Goal: Information Seeking & Learning: Learn about a topic

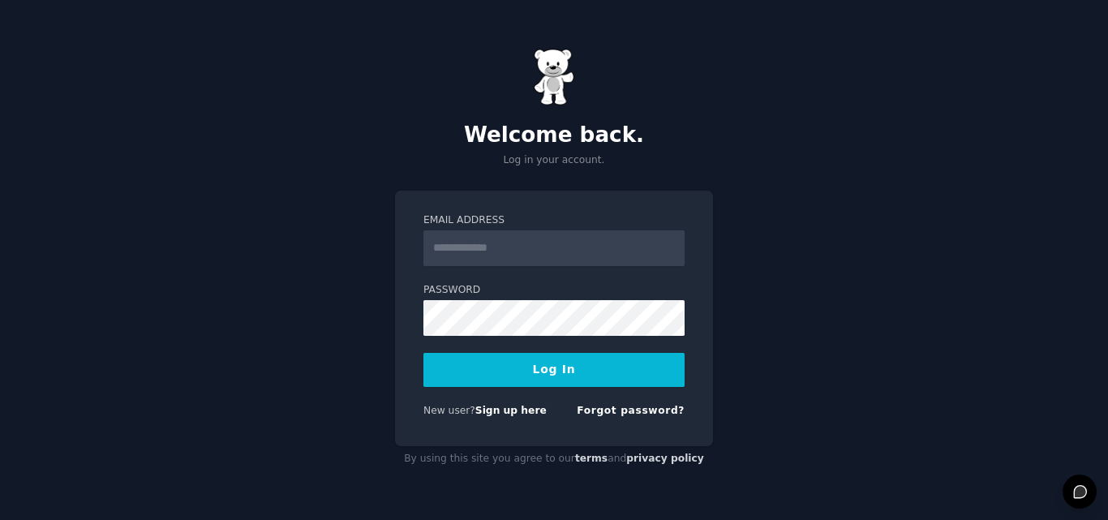
click at [457, 243] on input "Email Address" at bounding box center [553, 248] width 261 height 36
type input "**********"
click at [563, 362] on button "Log In" at bounding box center [553, 370] width 261 height 34
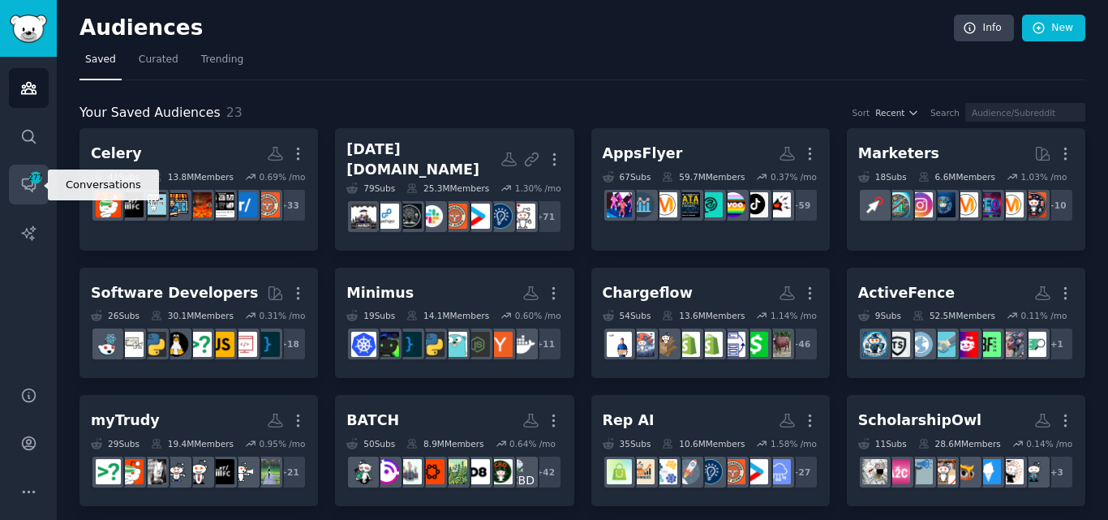
click at [25, 179] on icon "Sidebar" at bounding box center [28, 185] width 13 height 13
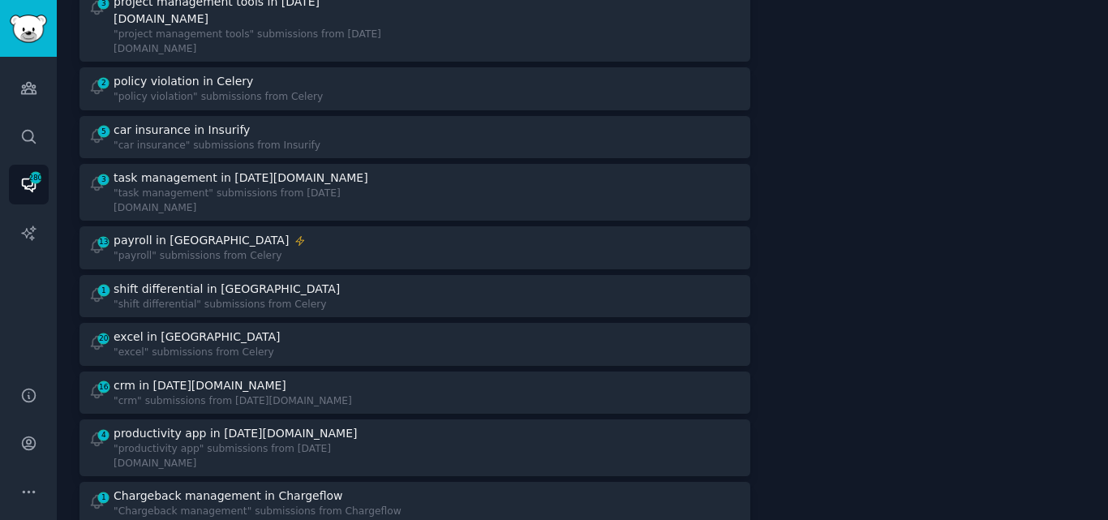
scroll to position [1193, 0]
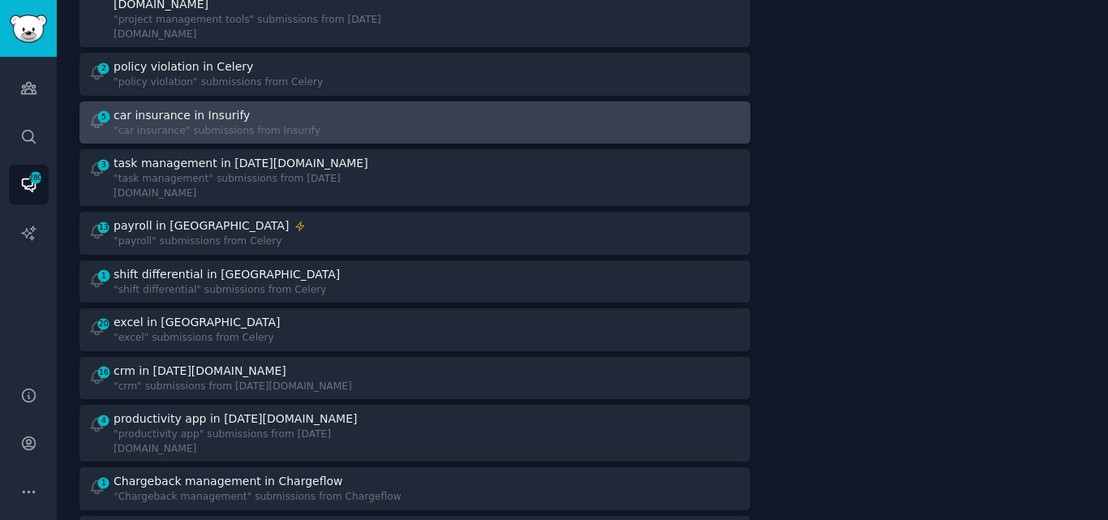
click at [331, 107] on div "5 car insurance in Insurify "car insurance" submissions from Insurify" at bounding box center [245, 123] width 315 height 32
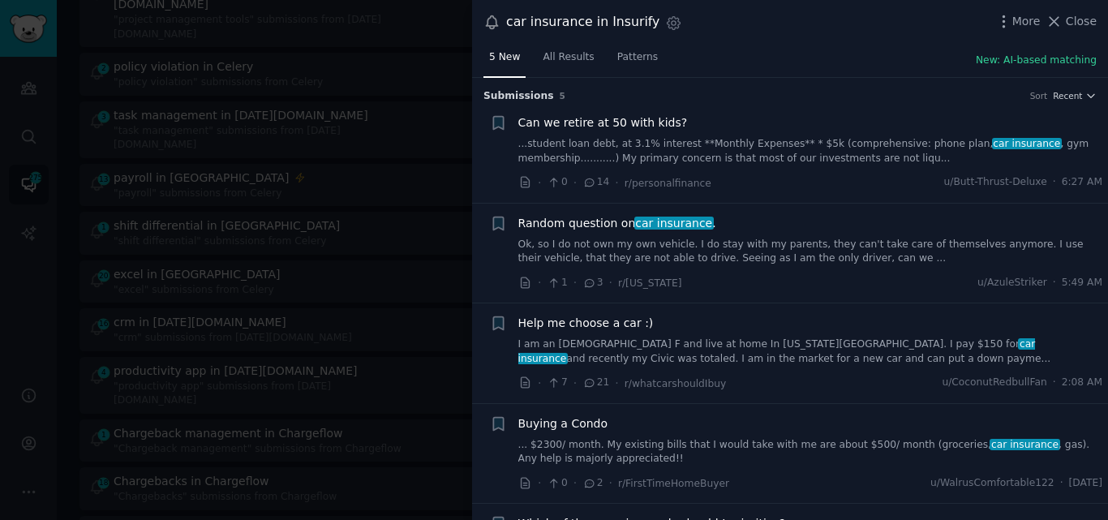
click at [655, 257] on link "Ok, so I do not own my own vehicle. I do stay with my parents, they can't take …" at bounding box center [810, 252] width 585 height 28
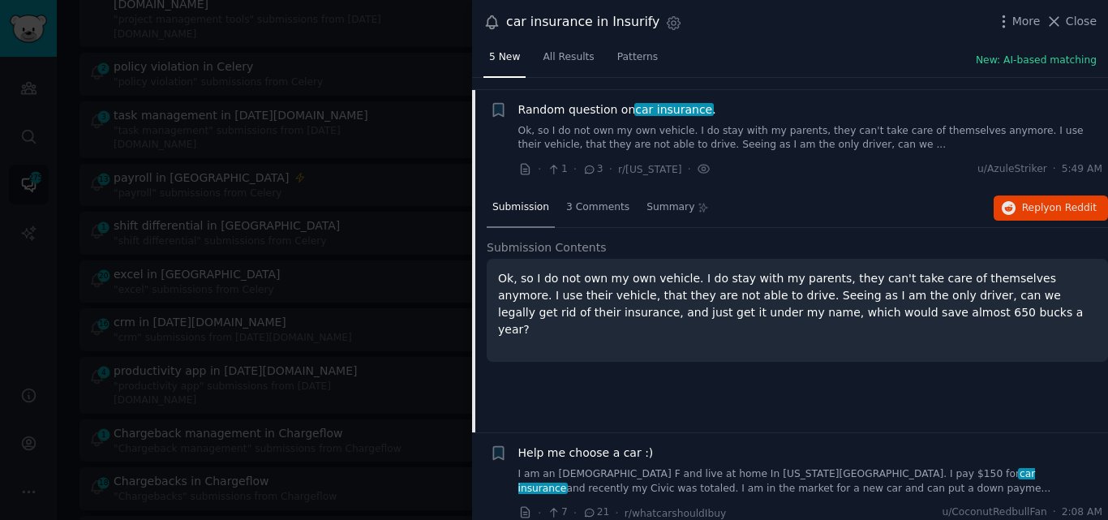
scroll to position [126, 0]
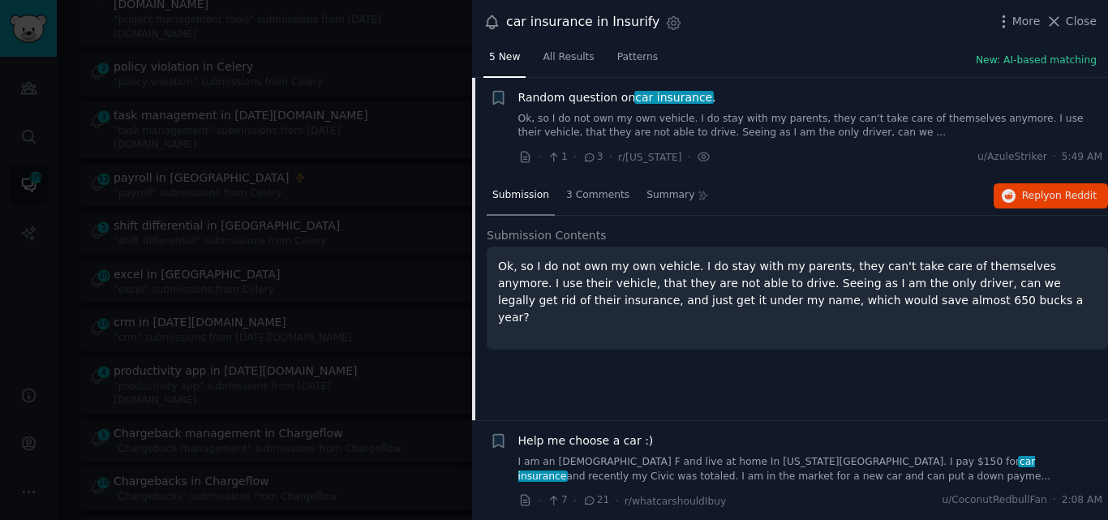
click at [563, 92] on span "Random question on car insurance ." at bounding box center [617, 97] width 198 height 17
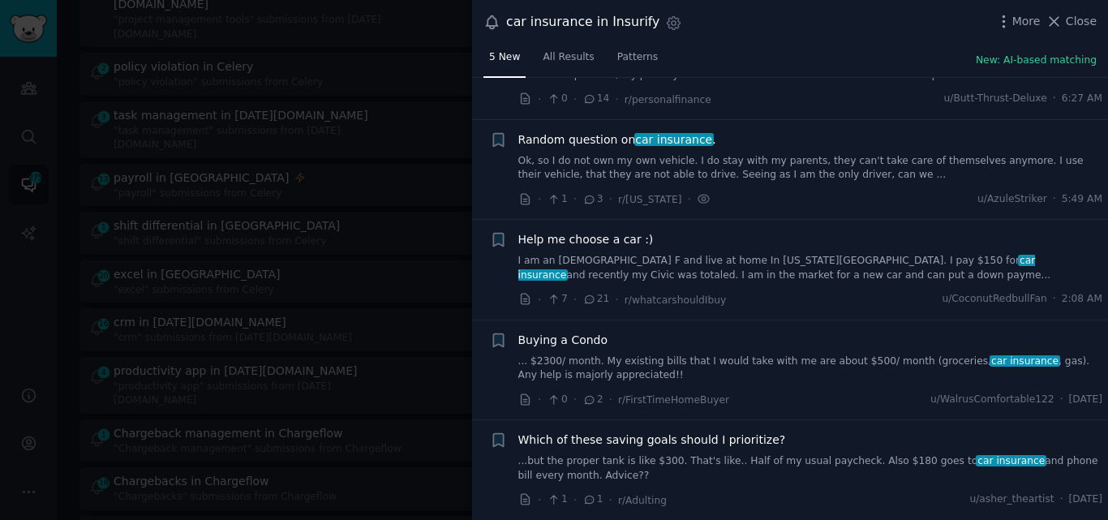
scroll to position [83, 0]
click at [1092, 20] on span "Close" at bounding box center [1080, 21] width 31 height 17
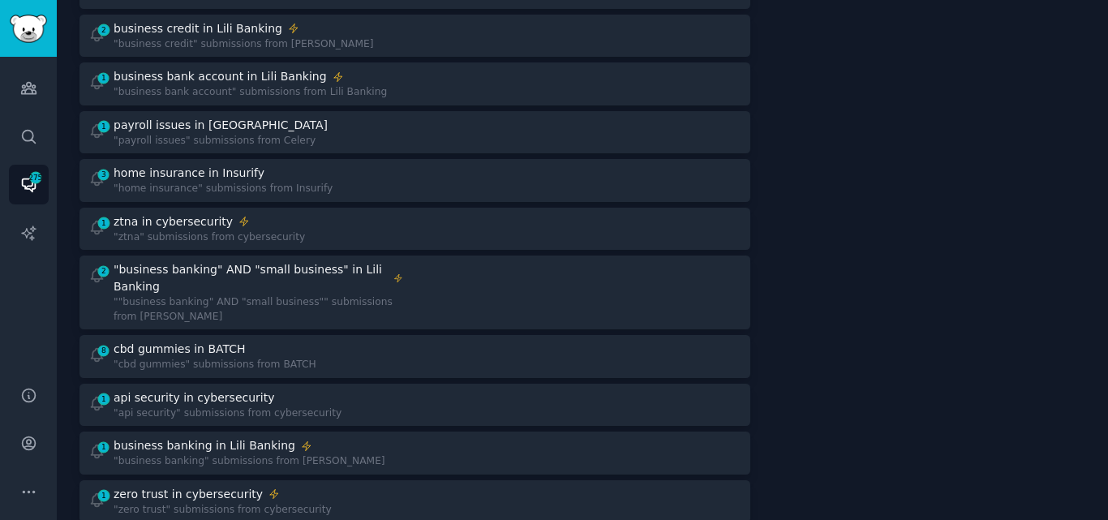
scroll to position [431, 0]
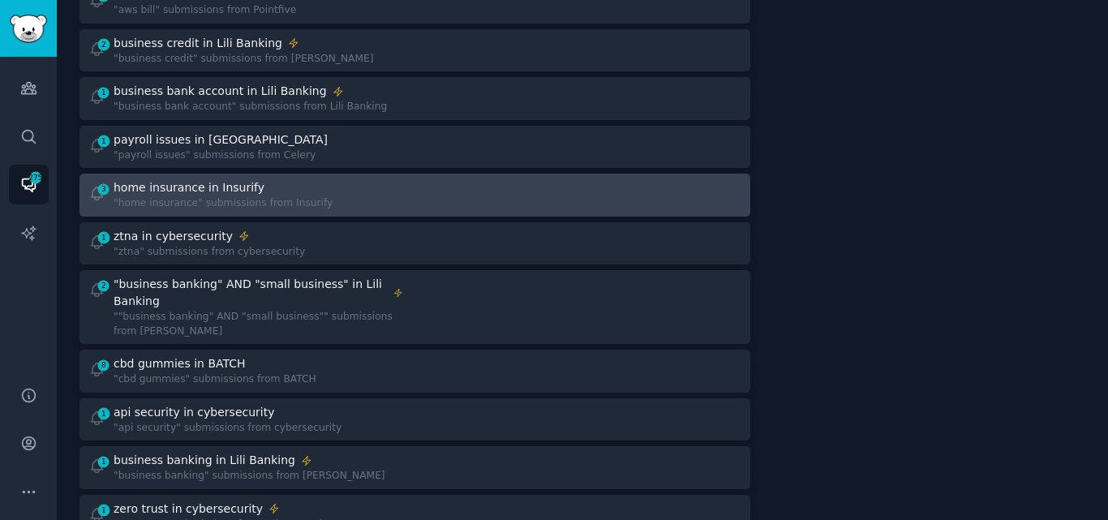
click at [276, 179] on div "home insurance in Insurify" at bounding box center [223, 187] width 219 height 17
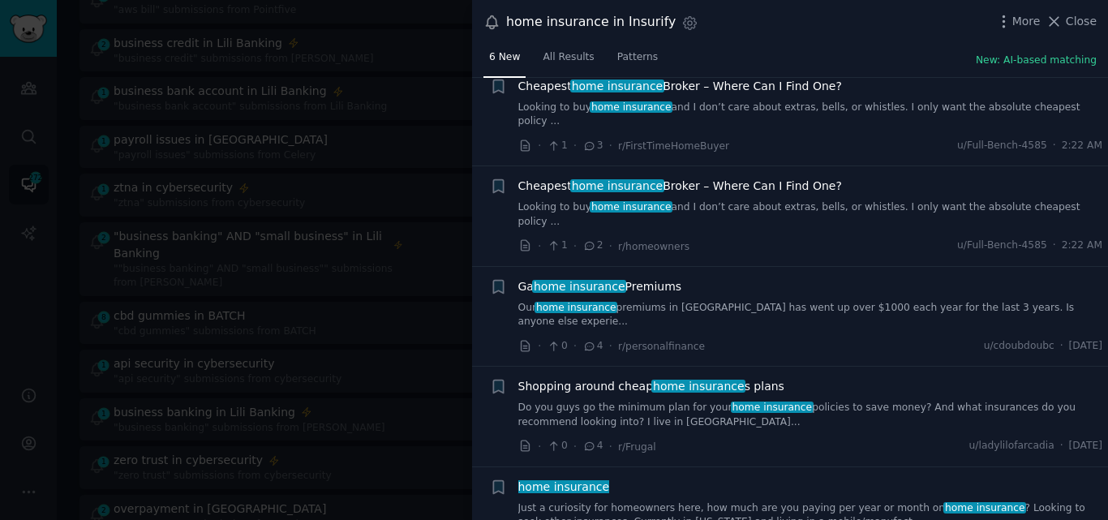
scroll to position [140, 0]
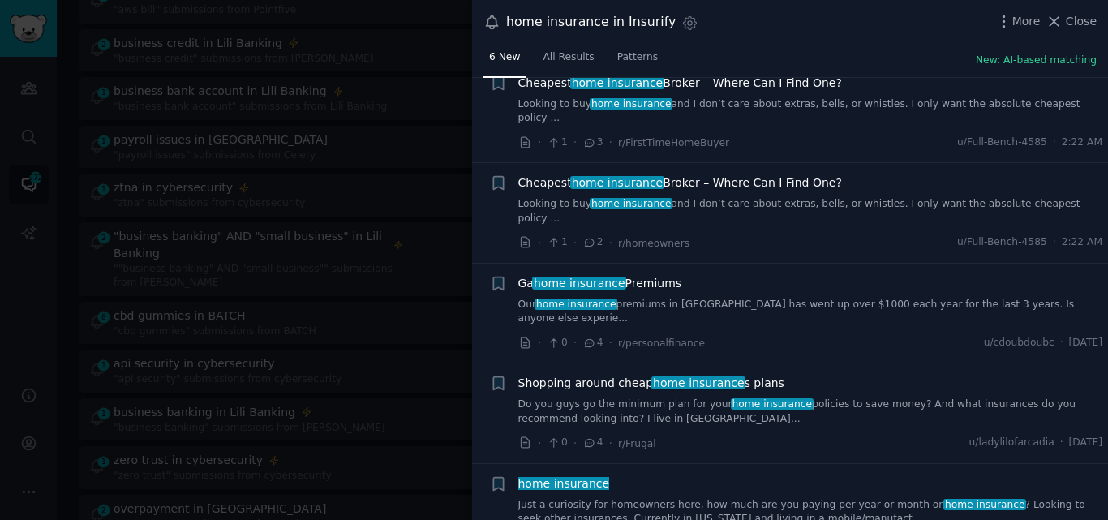
click at [729, 298] on link "Our home insurance premiums in GA has went up over $1000 each year for the last…" at bounding box center [810, 312] width 585 height 28
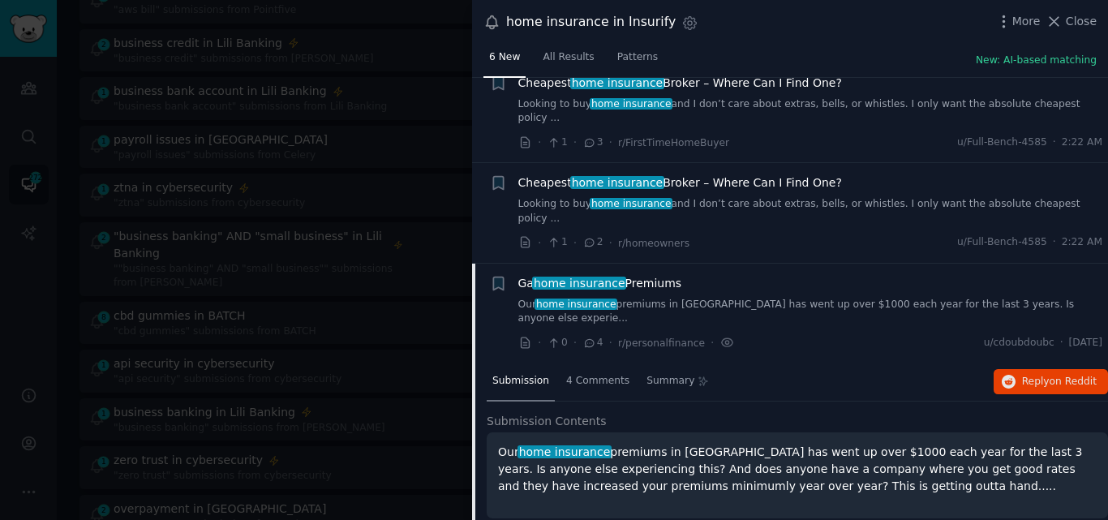
scroll to position [298, 0]
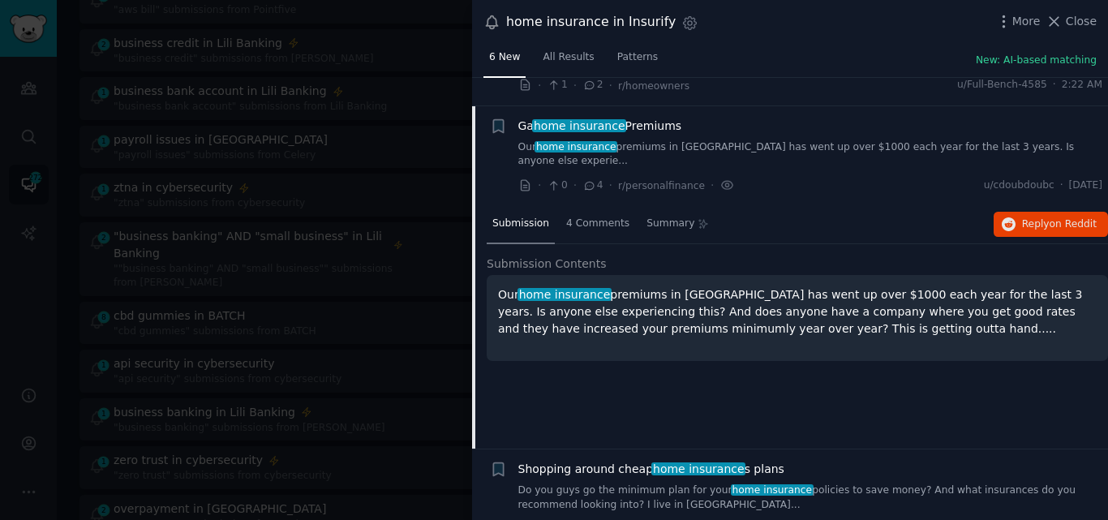
click at [579, 119] on span "home insurance" at bounding box center [579, 125] width 94 height 13
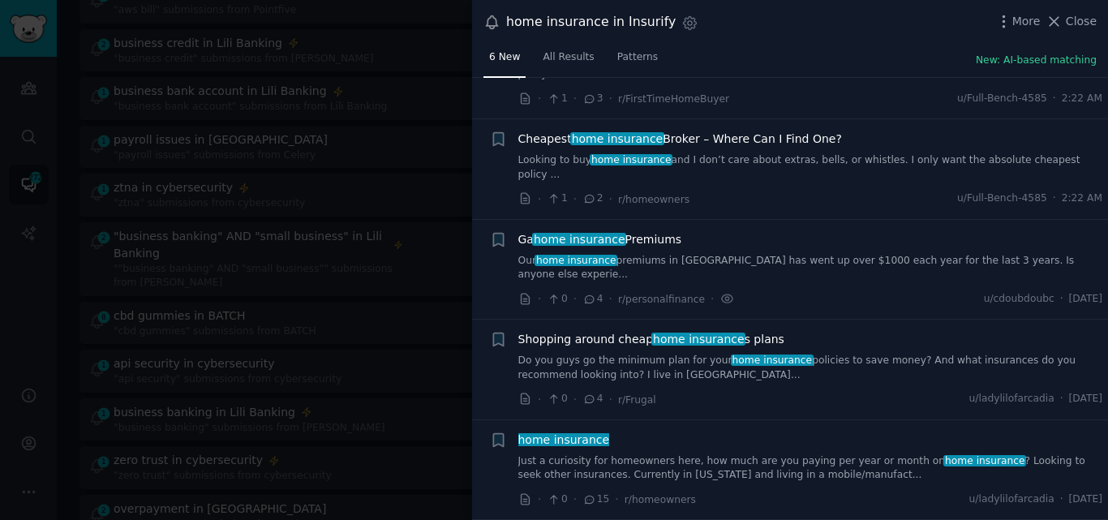
scroll to position [140, 0]
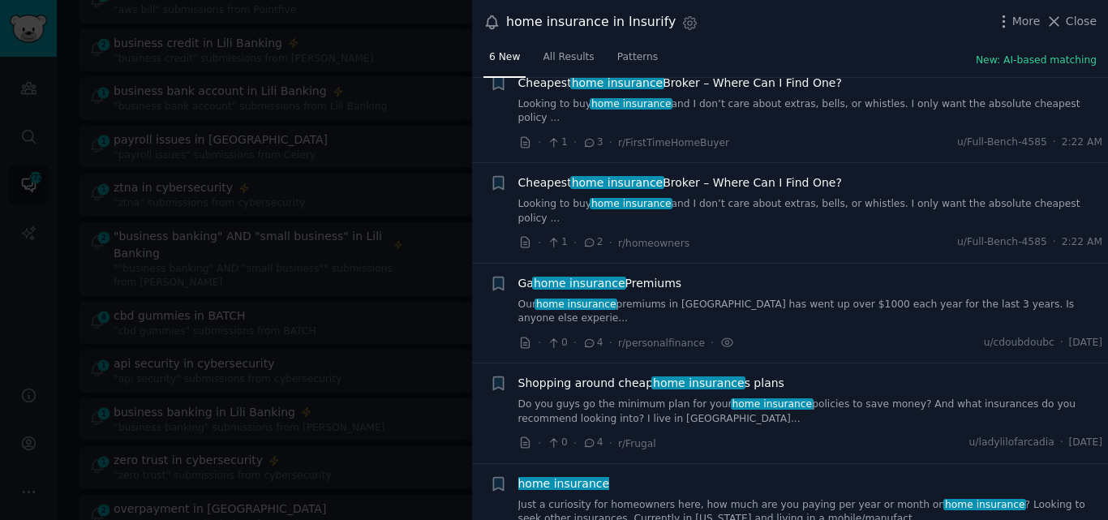
click at [637, 397] on link "Do you guys go the minimum plan for your home insurance policies to save money?…" at bounding box center [810, 411] width 585 height 28
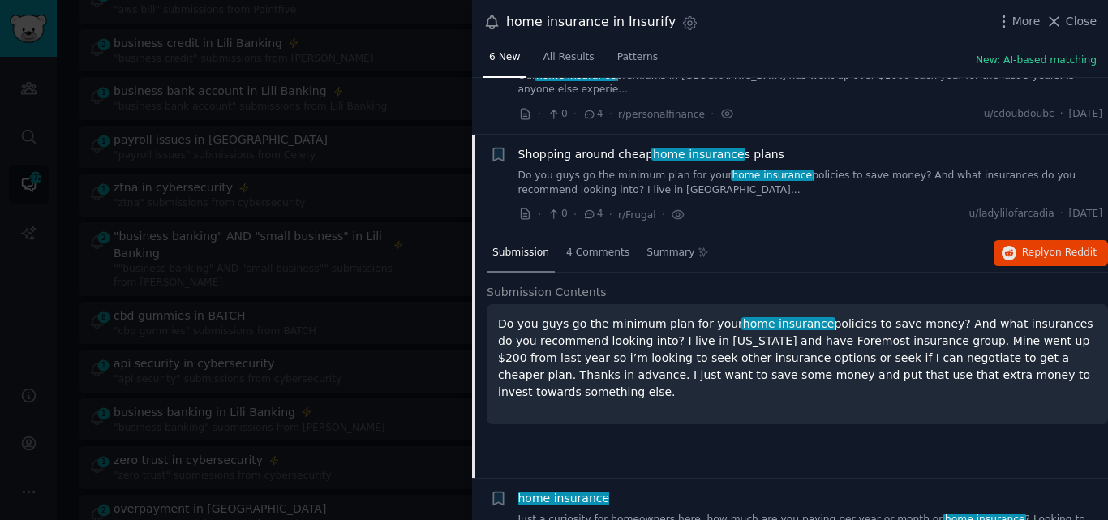
scroll to position [383, 0]
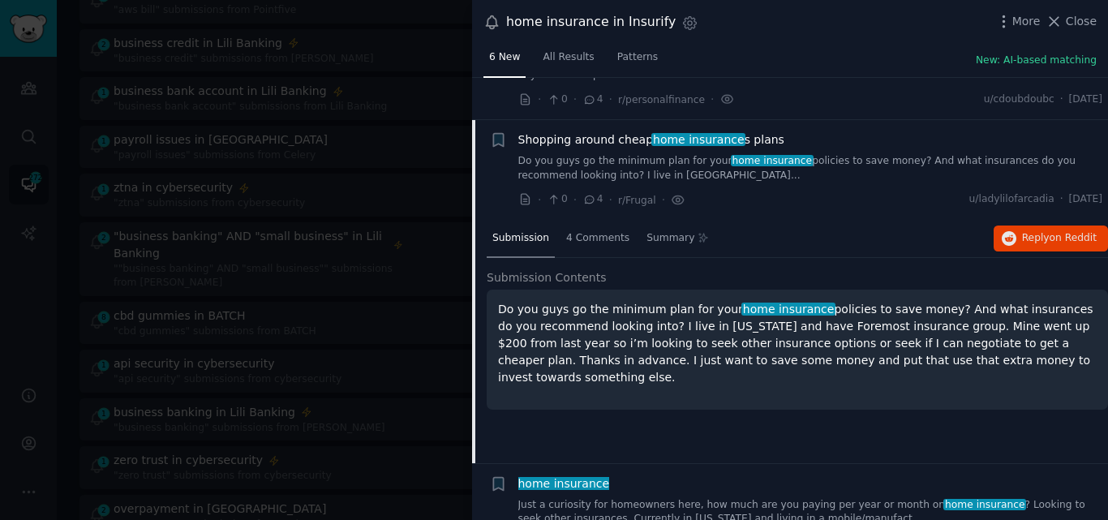
click at [578, 131] on span "Shopping around cheap home insurance s plans" at bounding box center [651, 139] width 266 height 17
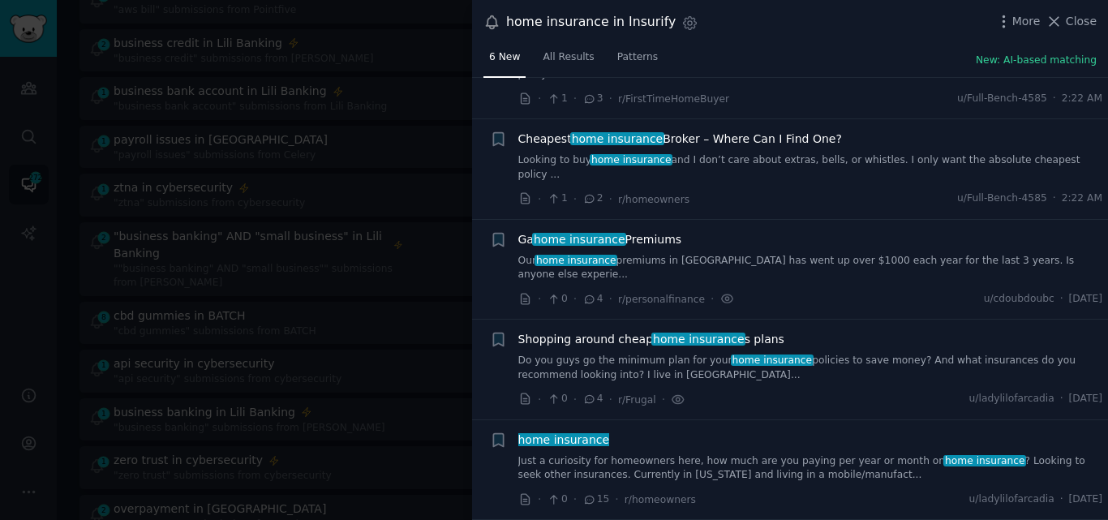
scroll to position [140, 0]
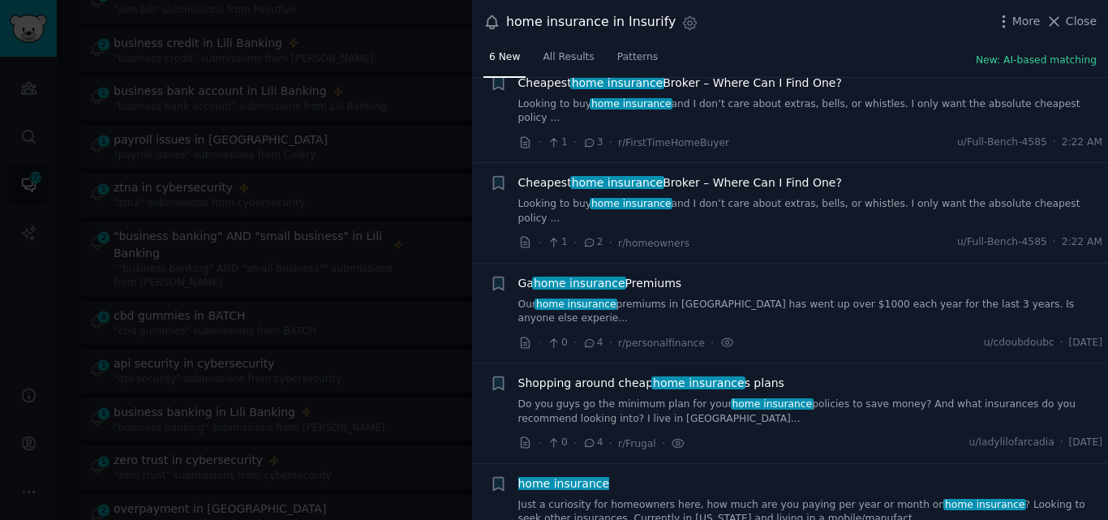
click at [746, 498] on link "Just a curiosity for homeowners here, how much are you paying per year or month…" at bounding box center [810, 512] width 585 height 28
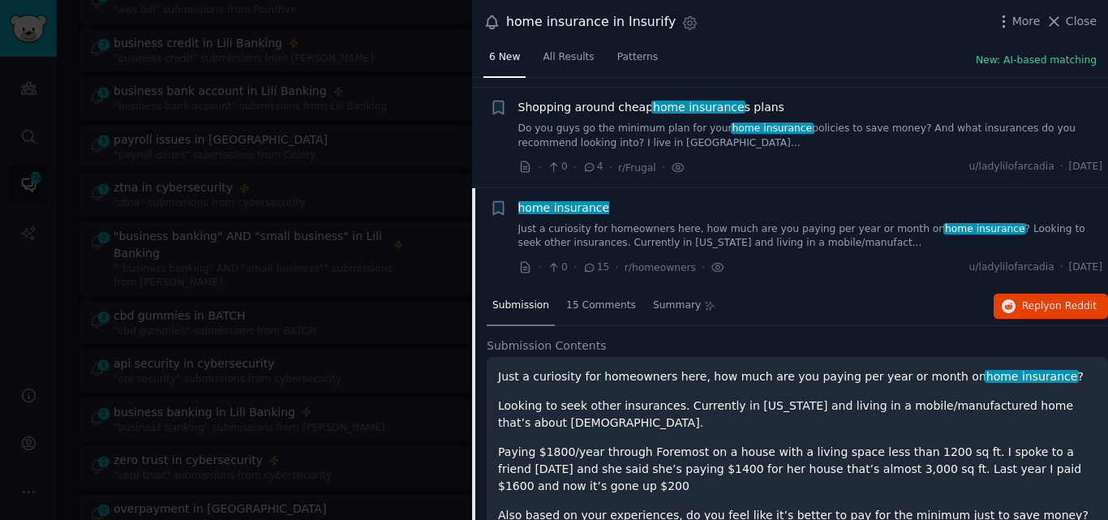
scroll to position [418, 0]
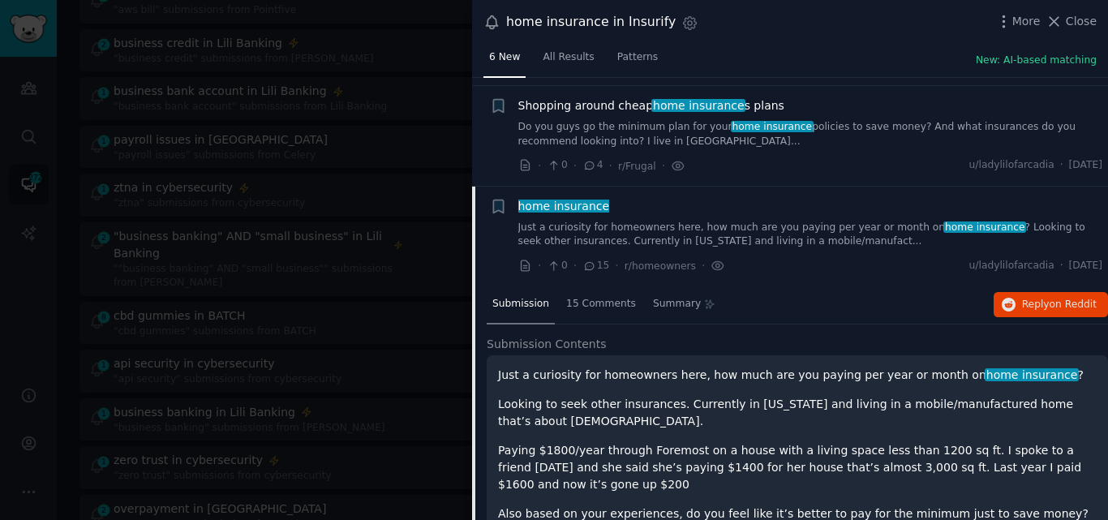
click at [569, 199] on span "home insurance" at bounding box center [563, 205] width 94 height 13
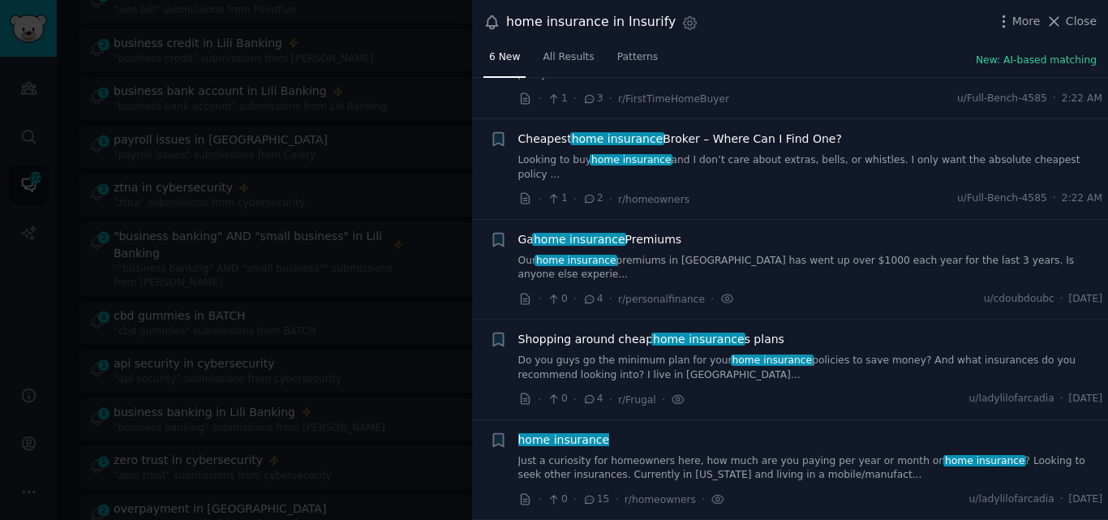
scroll to position [140, 0]
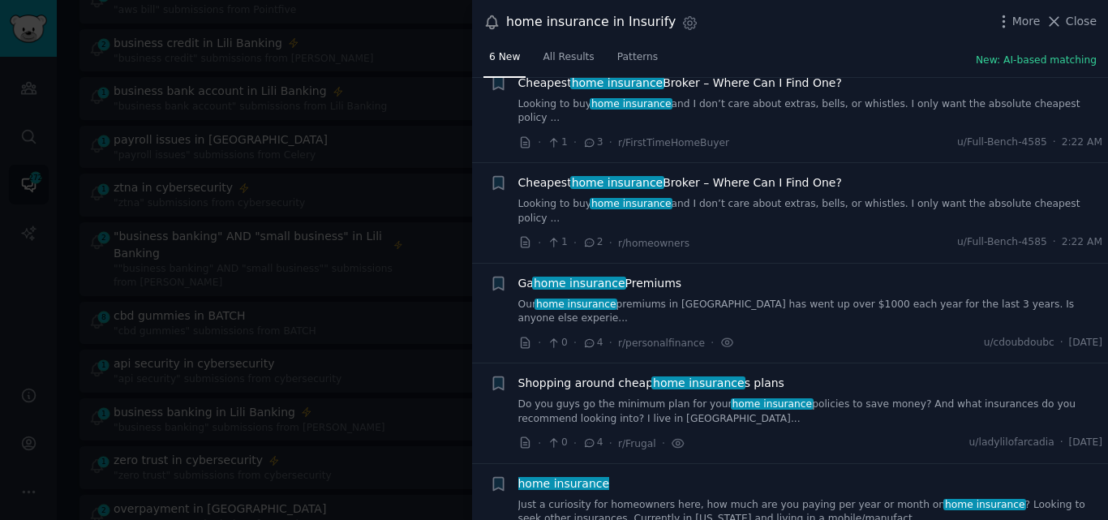
click at [747, 102] on link "Looking to buy home insurance and I don’t care about extras, bells, or whistles…" at bounding box center [810, 111] width 585 height 28
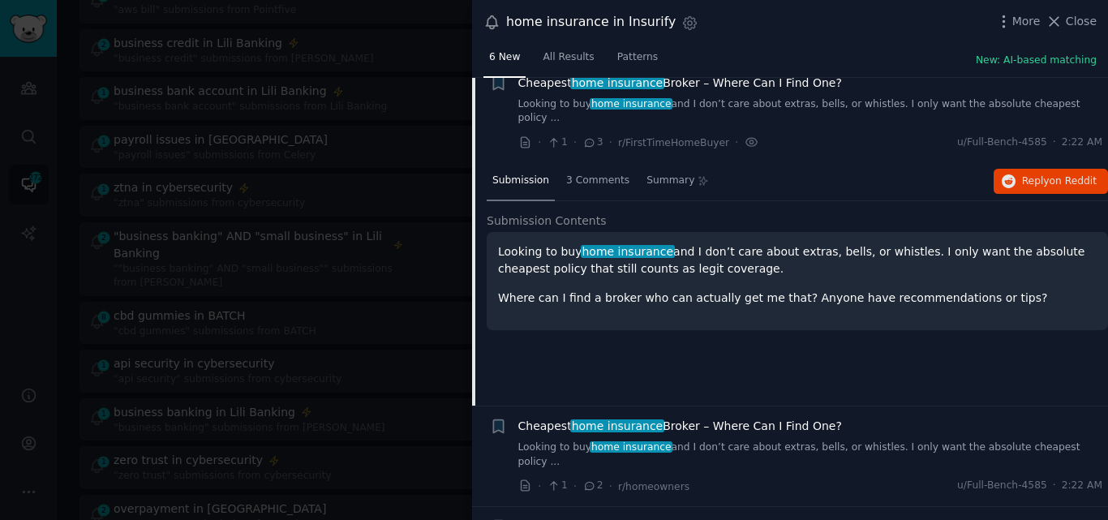
scroll to position [126, 0]
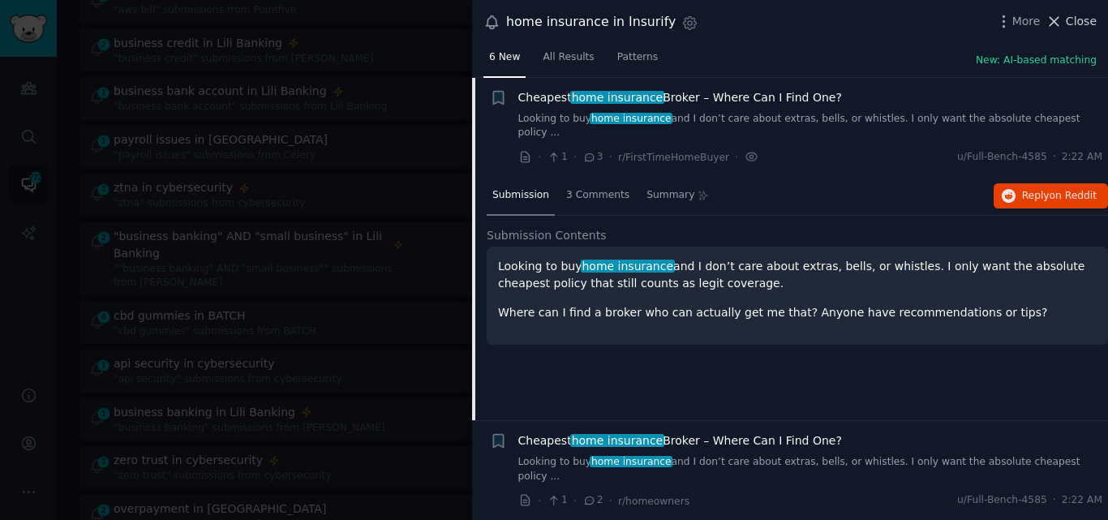
click at [1068, 22] on button "Close" at bounding box center [1070, 21] width 51 height 17
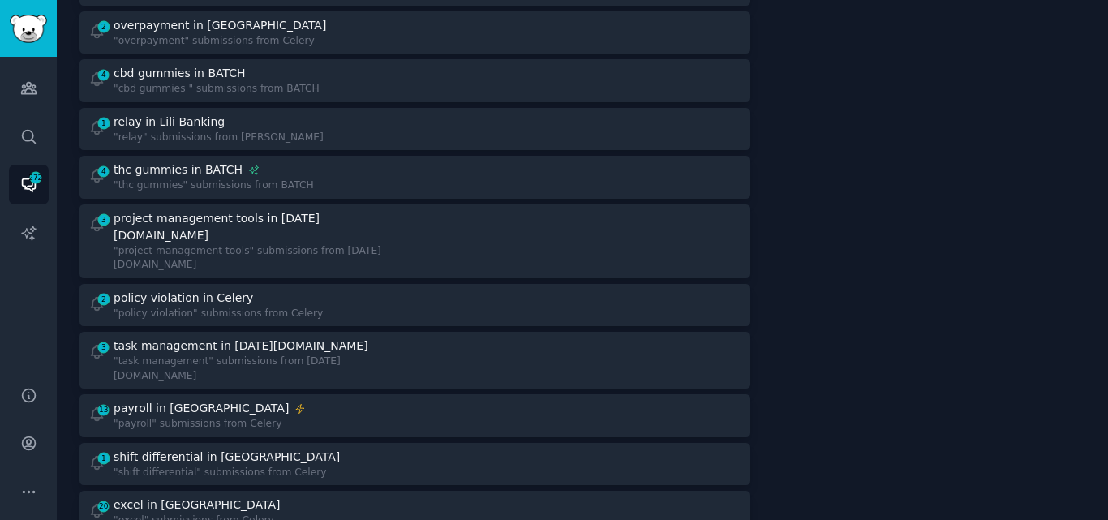
scroll to position [966, 0]
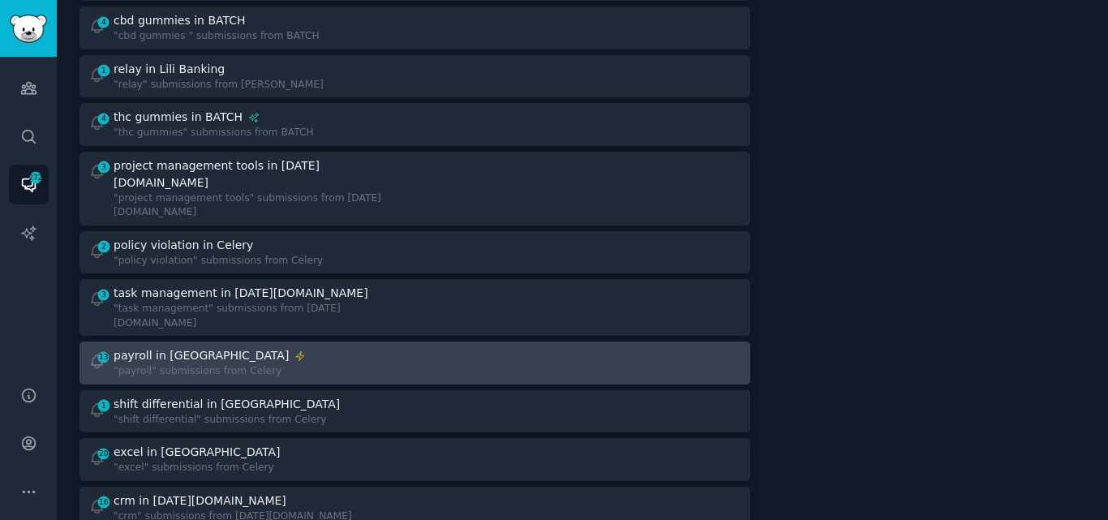
click at [229, 364] on div ""payroll" submissions from Celery" at bounding box center [210, 371] width 192 height 15
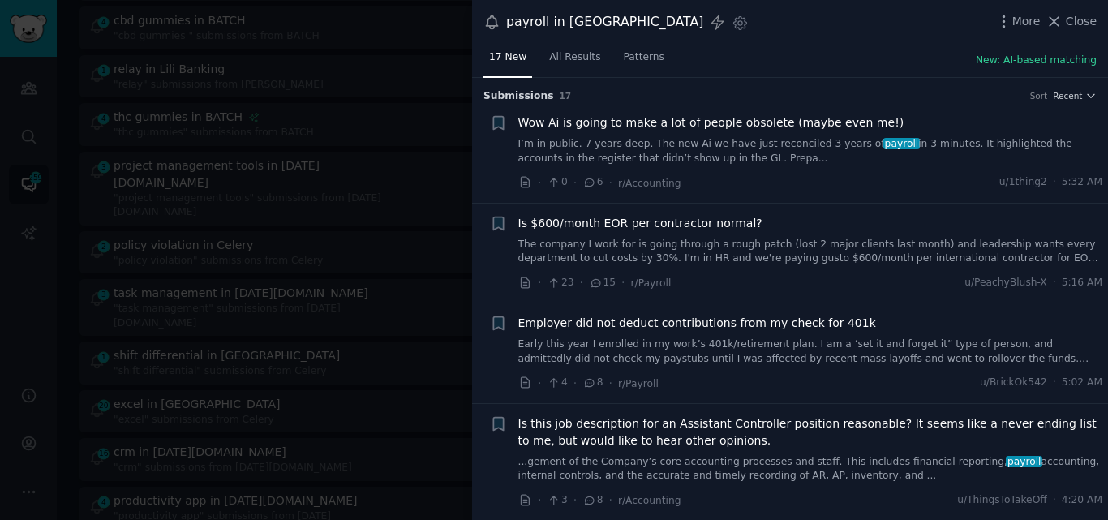
click at [675, 149] on link "I’m in public. 7 years deep. The new Ai we have just reconciled 3 years of payr…" at bounding box center [810, 151] width 585 height 28
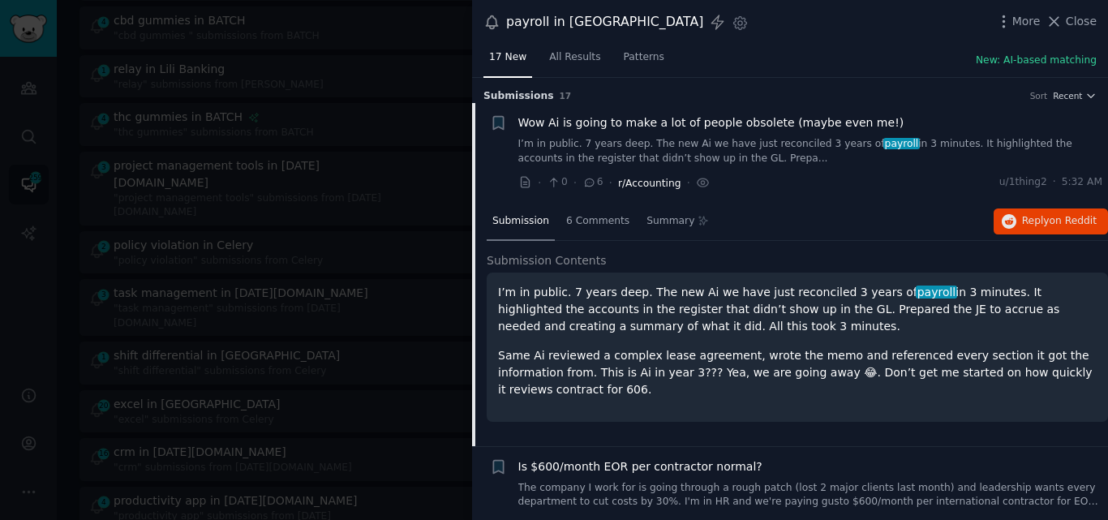
scroll to position [26, 0]
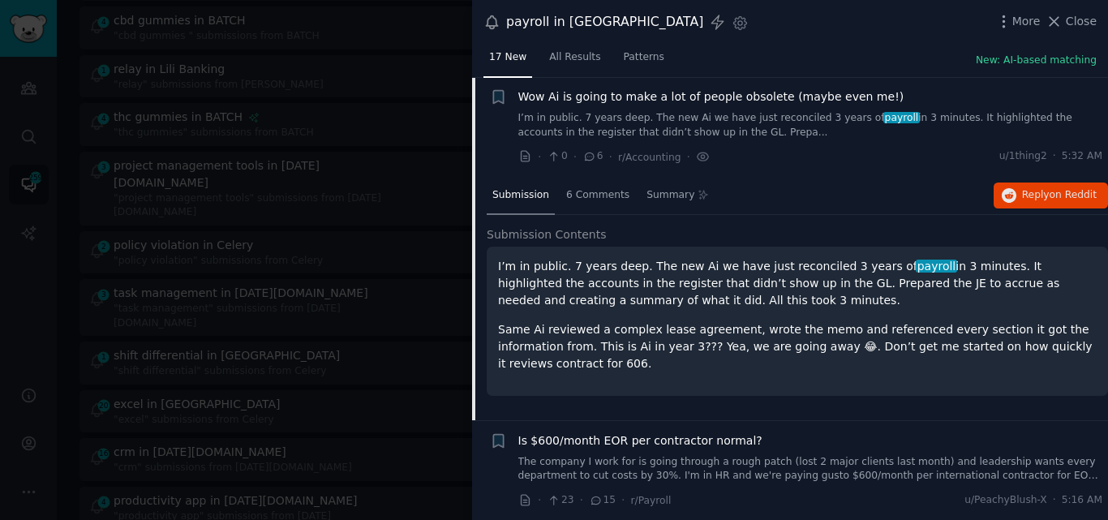
click at [636, 96] on span "Wow Ai is going to make a lot of people obsolete (maybe even me!)" at bounding box center [711, 96] width 386 height 17
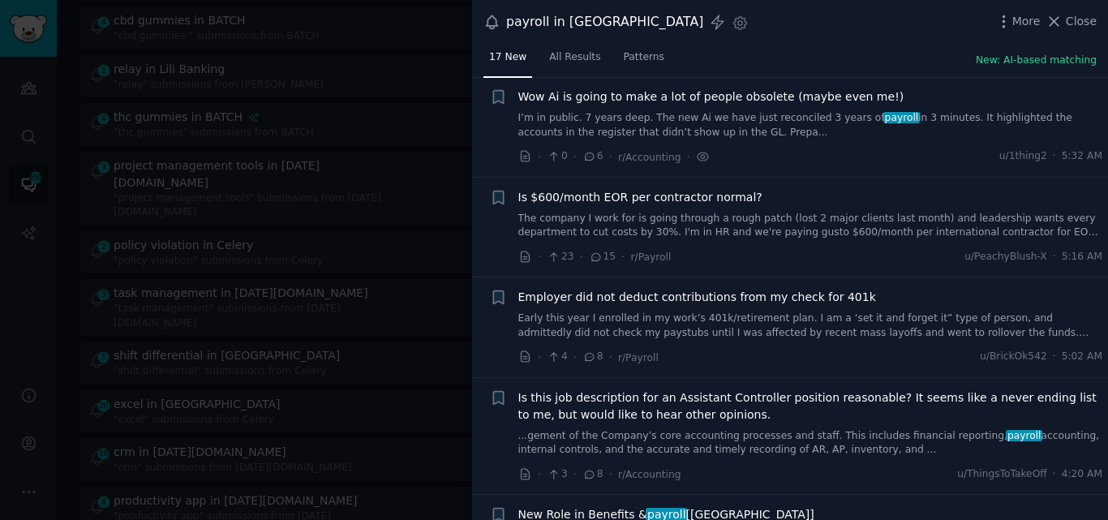
click at [773, 228] on link "The company I work for is going through a rough patch (lost 2 major clients las…" at bounding box center [810, 226] width 585 height 28
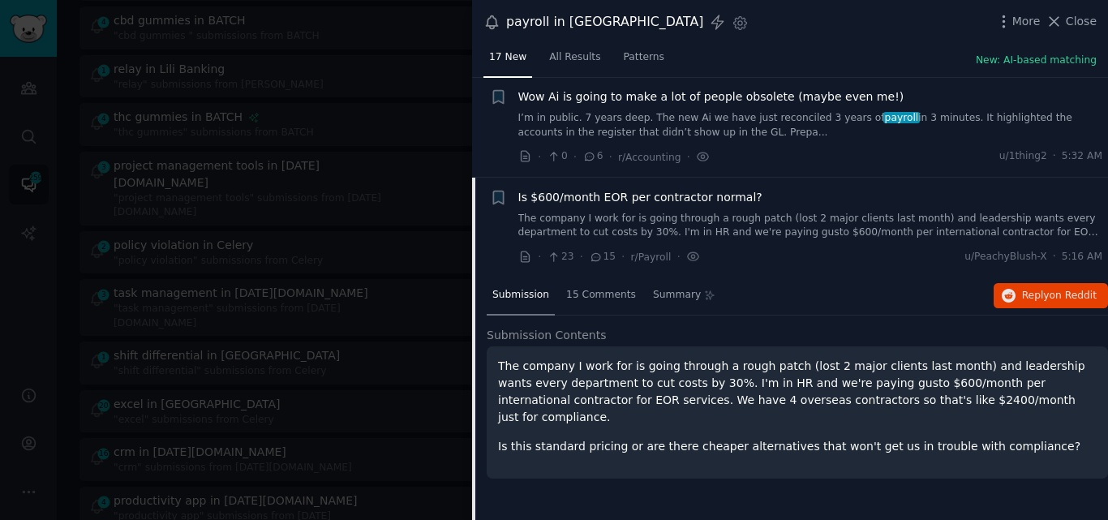
scroll to position [126, 0]
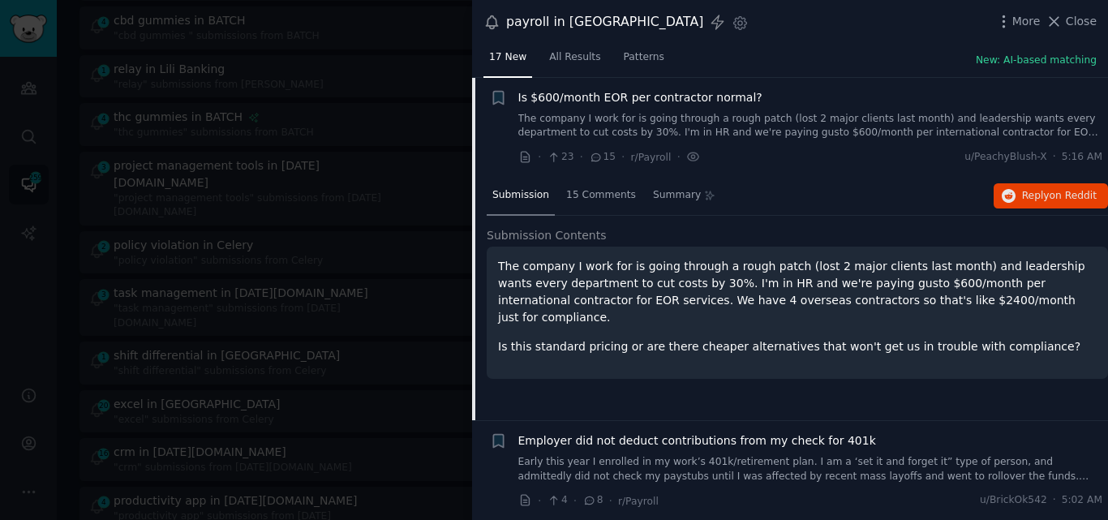
click at [657, 91] on span "Is $600/month EOR per contractor normal?" at bounding box center [640, 97] width 244 height 17
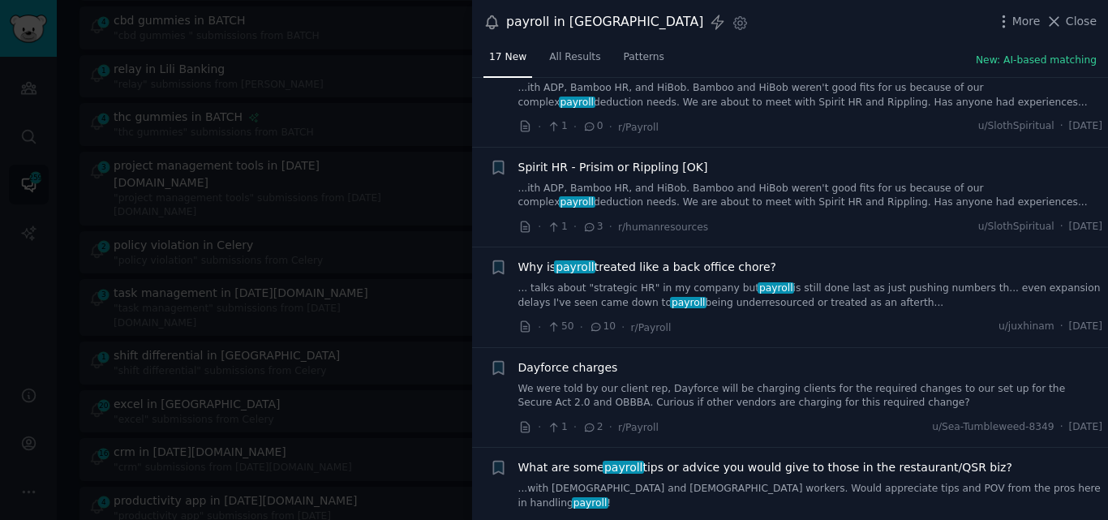
scroll to position [1287, 0]
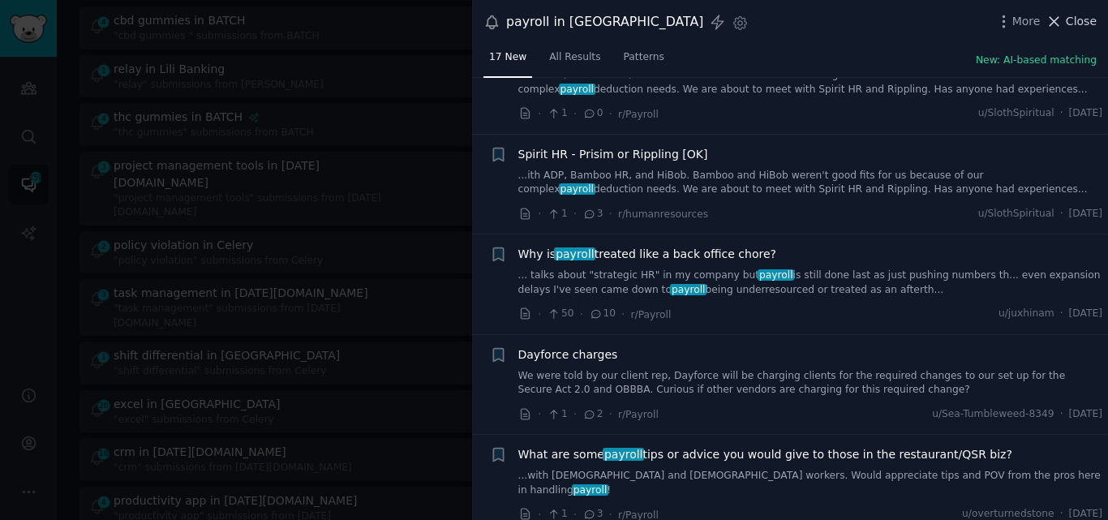
click at [1060, 22] on icon at bounding box center [1053, 21] width 17 height 17
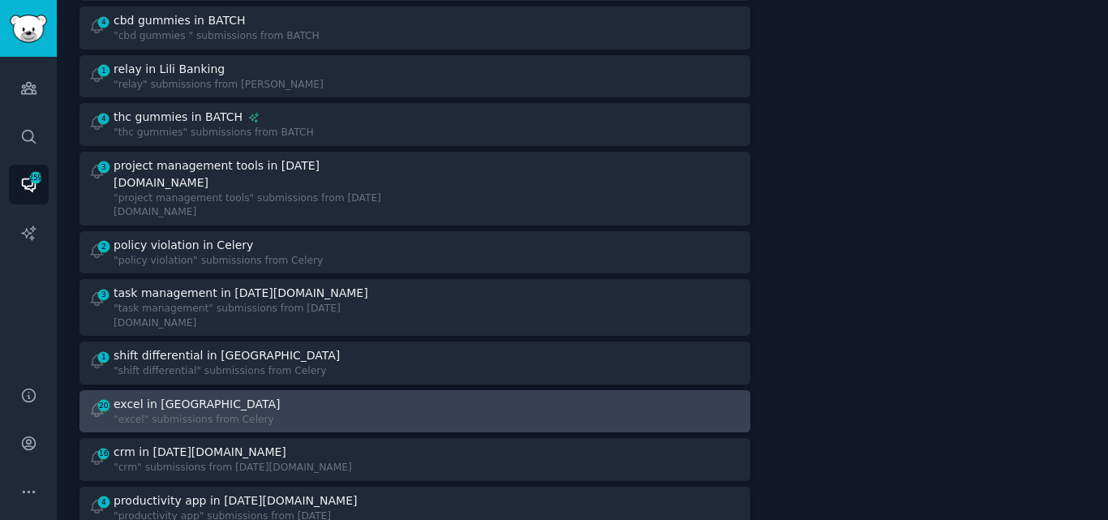
click at [186, 413] on div ""excel" submissions from Celery" at bounding box center [198, 420] width 169 height 15
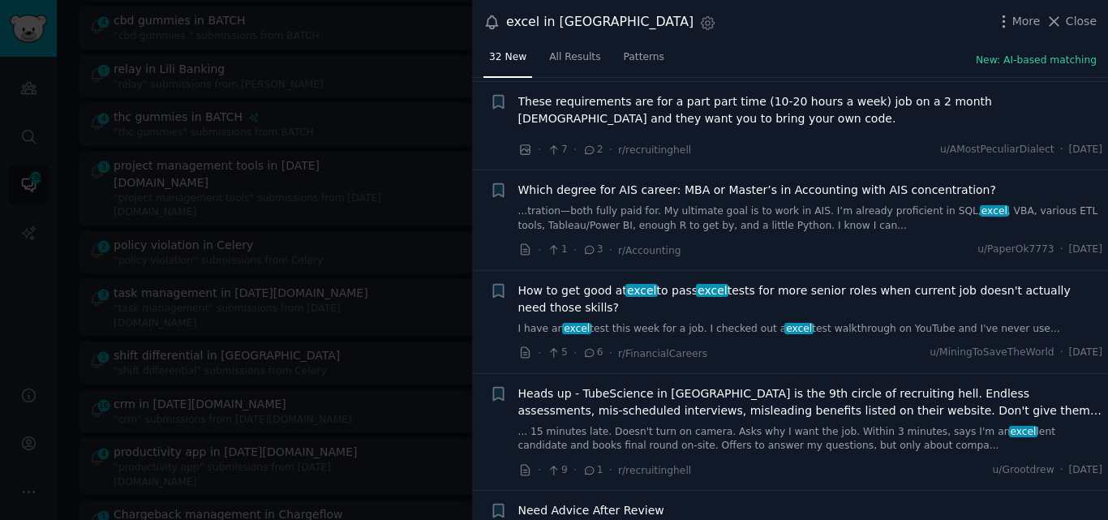
scroll to position [1958, 0]
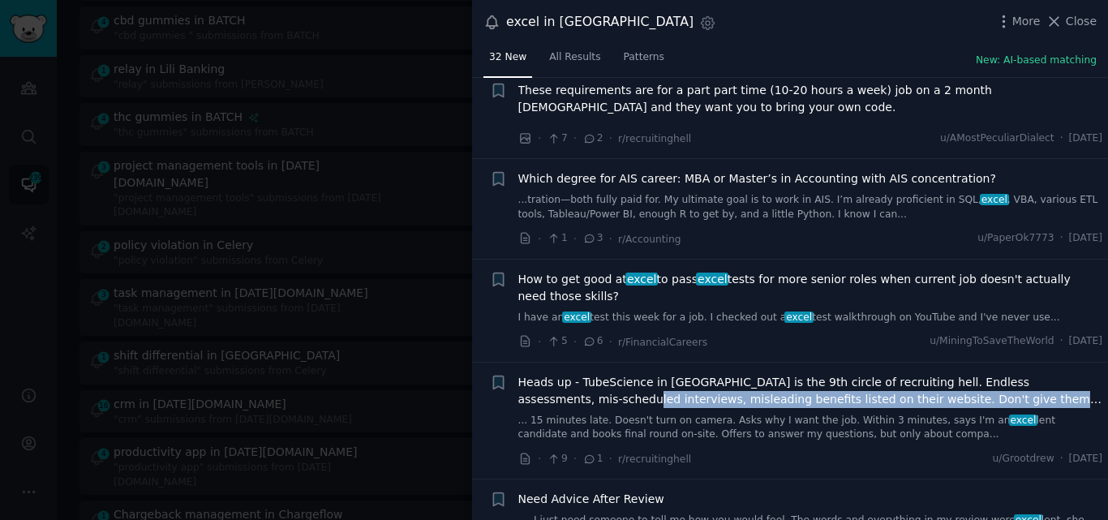
drag, startPoint x: 1101, startPoint y: 352, endPoint x: 1107, endPoint y: 383, distance: 32.1
click at [1107, 383] on div "Submission s 32 Sort Recent + is anyone Julius AI ? ... or cash flow analysis 3…" at bounding box center [790, 299] width 636 height 443
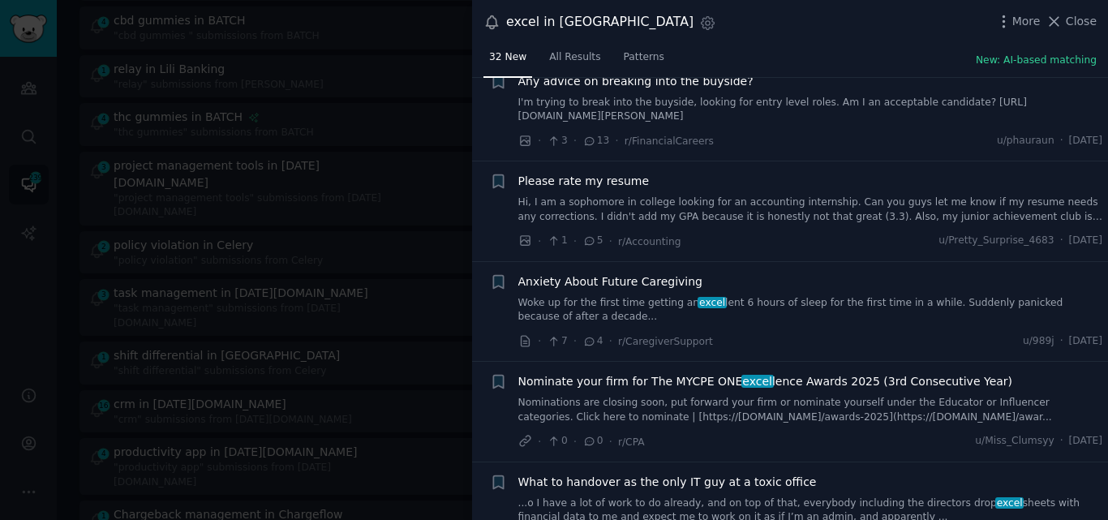
scroll to position [2787, 0]
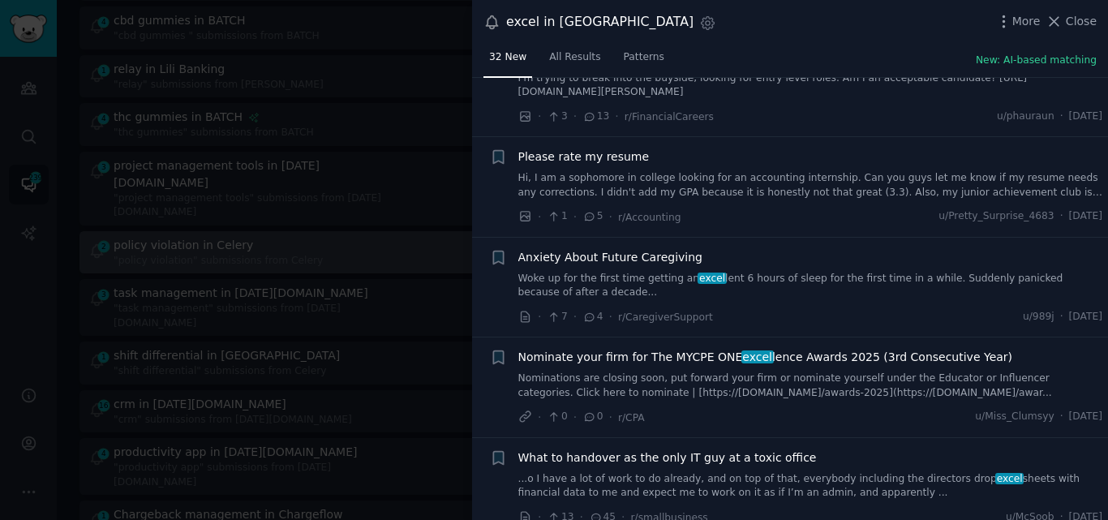
click at [1062, 15] on icon at bounding box center [1053, 21] width 17 height 17
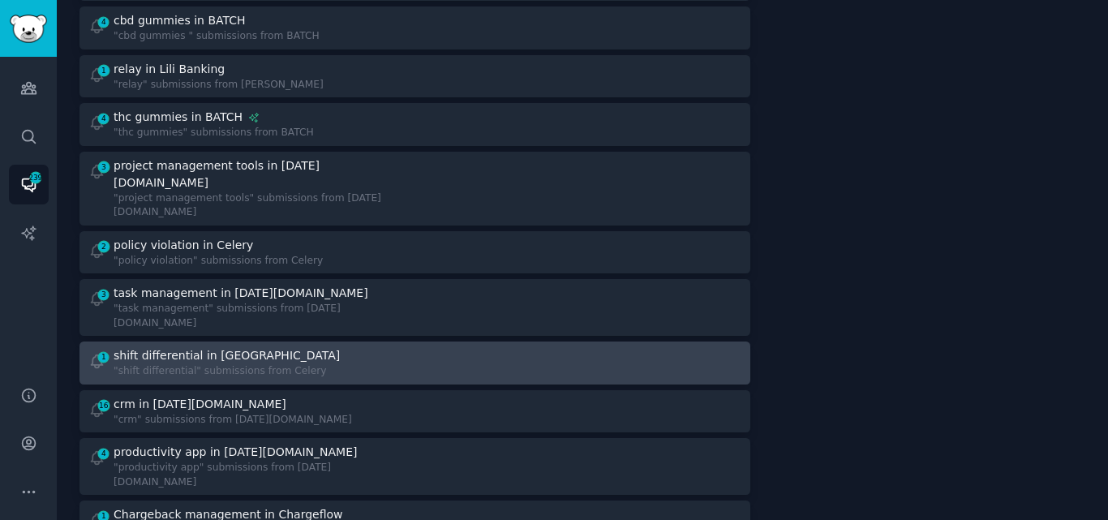
click at [189, 347] on div "shift differential in Celery" at bounding box center [227, 355] width 226 height 17
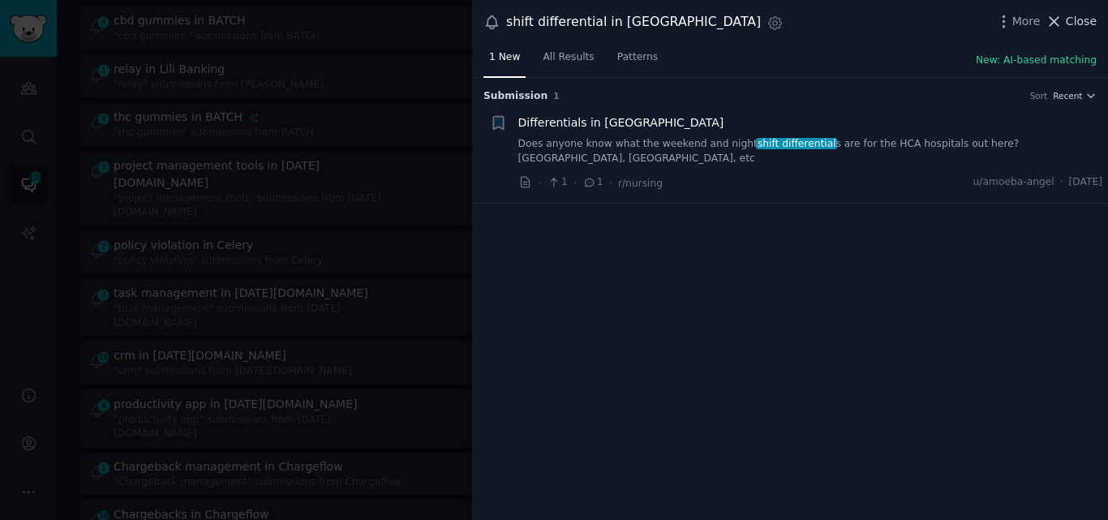
click at [1060, 22] on icon at bounding box center [1053, 21] width 17 height 17
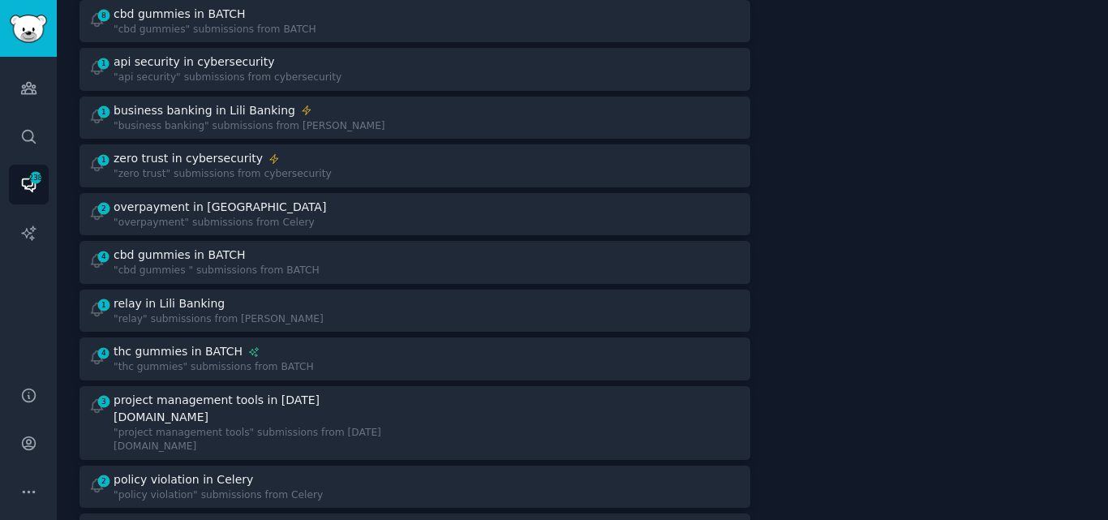
scroll to position [710, 0]
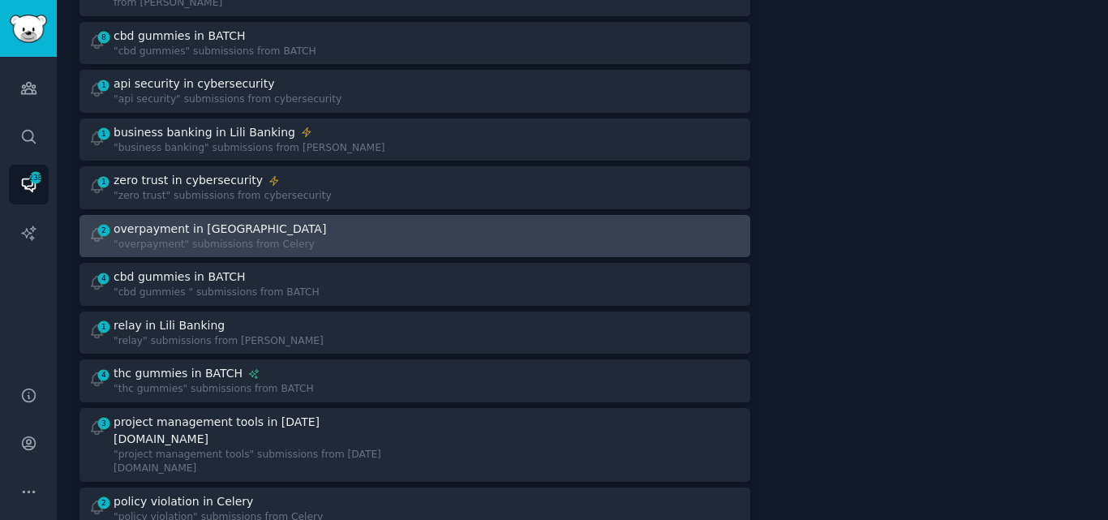
click at [287, 238] on div ""overpayment" submissions from Celery" at bounding box center [222, 245] width 216 height 15
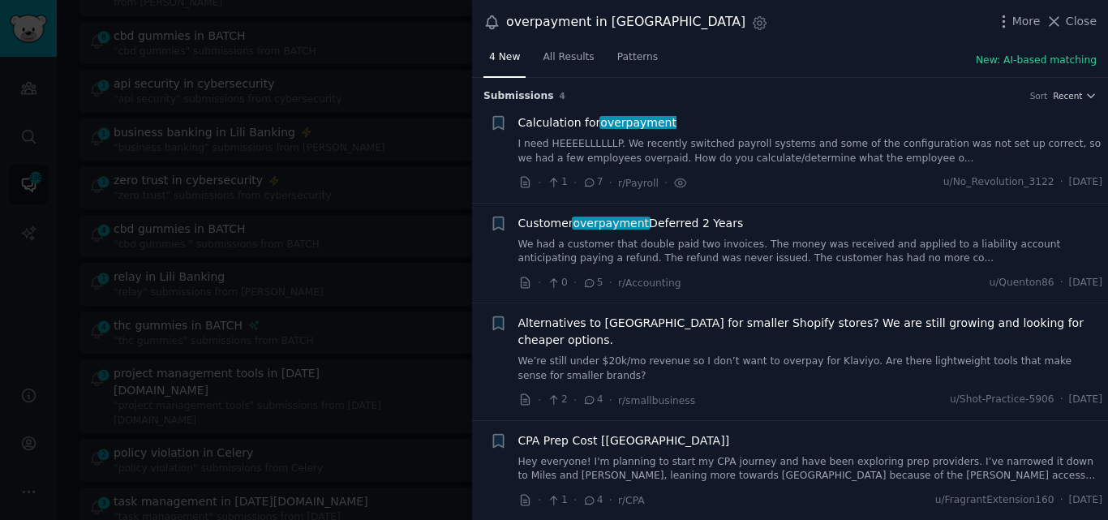
click at [700, 149] on link "I need HEEEELLLLLLP. We recently switched payroll systems and some of the confi…" at bounding box center [810, 151] width 585 height 28
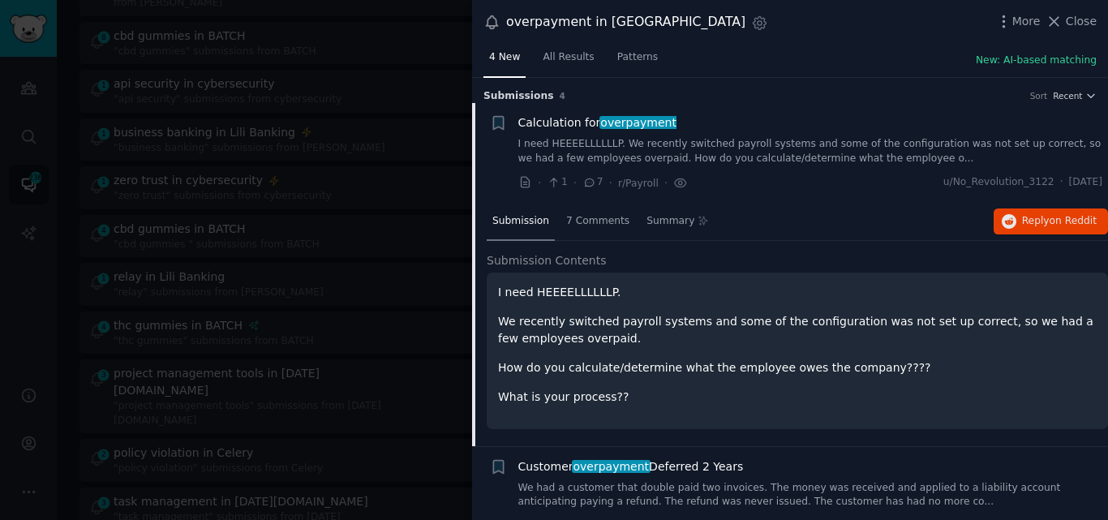
scroll to position [26, 0]
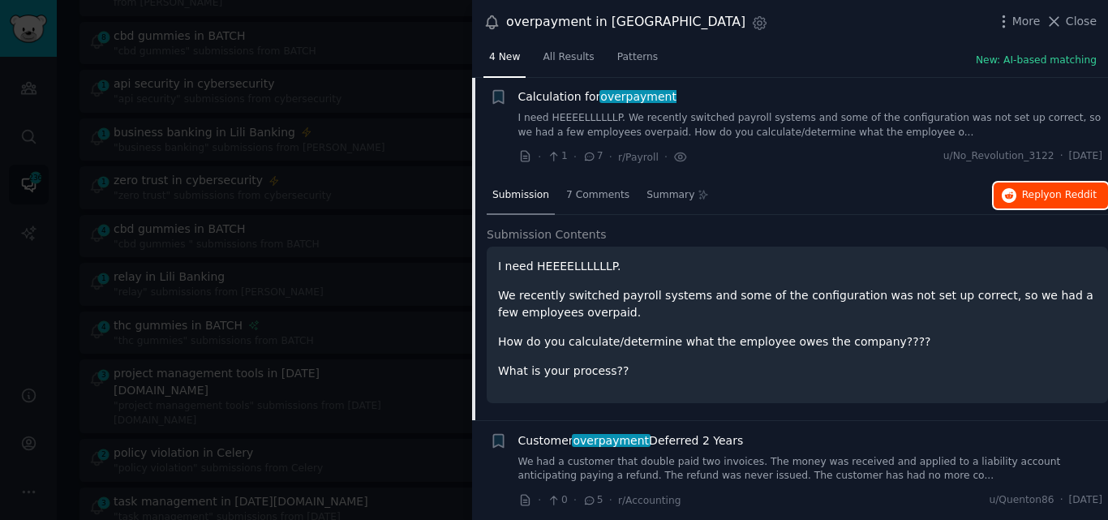
click at [1033, 194] on span "Reply on Reddit" at bounding box center [1059, 195] width 75 height 15
click at [1069, 21] on span "Close" at bounding box center [1080, 21] width 31 height 17
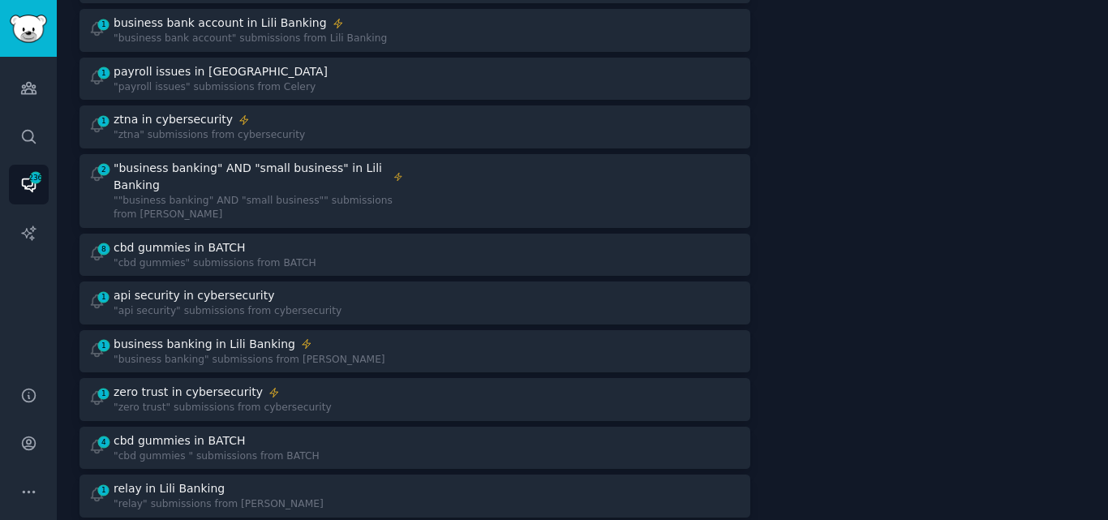
scroll to position [491, 0]
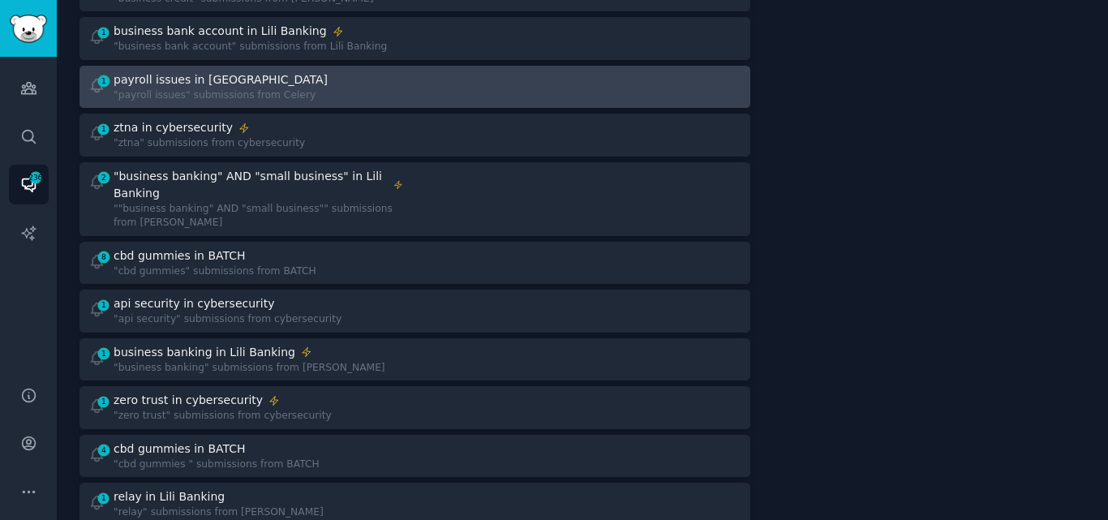
click at [341, 82] on div "1 payroll issues in Celery "payroll issues" submissions from Celery" at bounding box center [245, 87] width 315 height 32
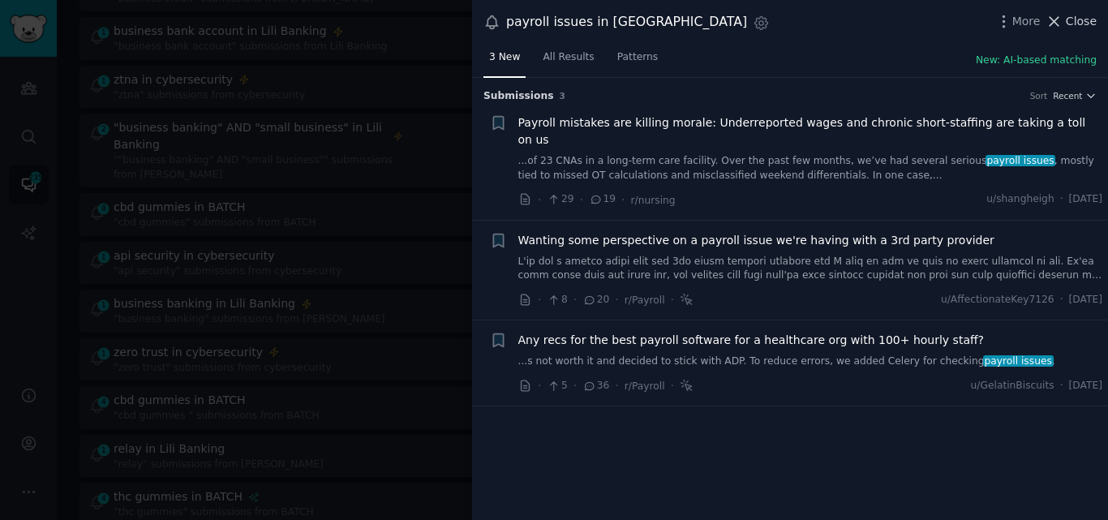
click at [1080, 15] on span "Close" at bounding box center [1080, 21] width 31 height 17
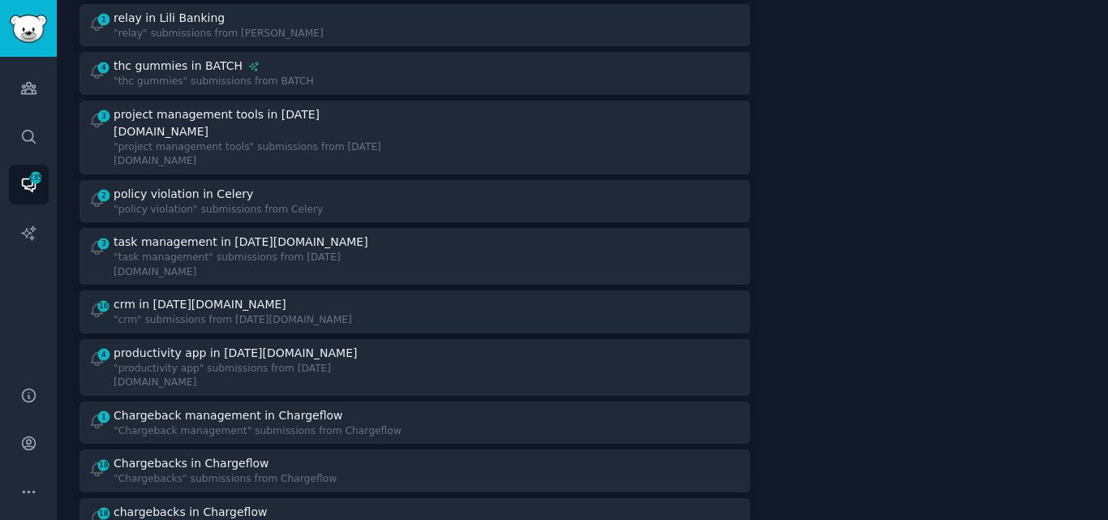
scroll to position [944, 0]
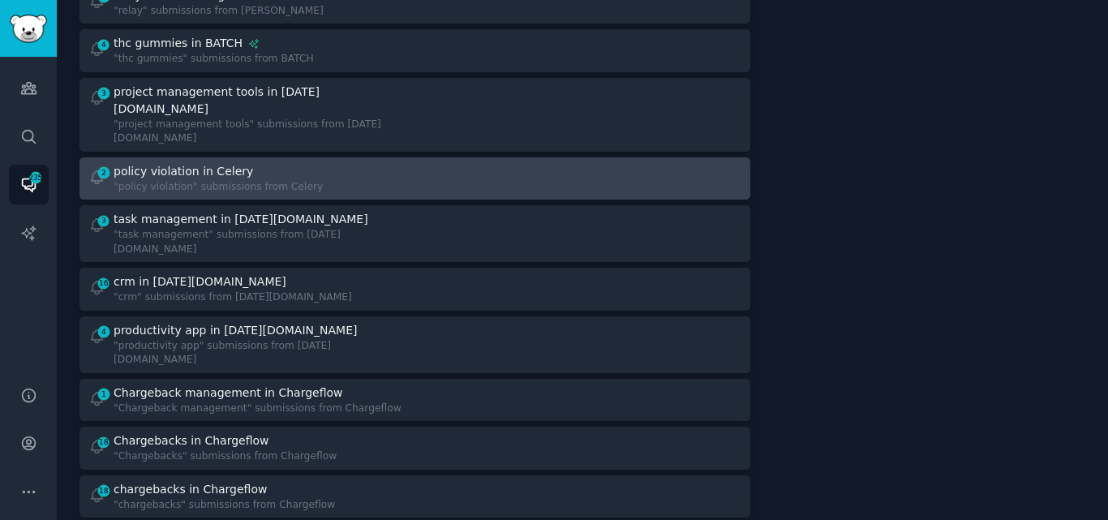
click at [380, 163] on div "2 policy violation in Celery "policy violation" submissions from Celery" at bounding box center [245, 179] width 315 height 32
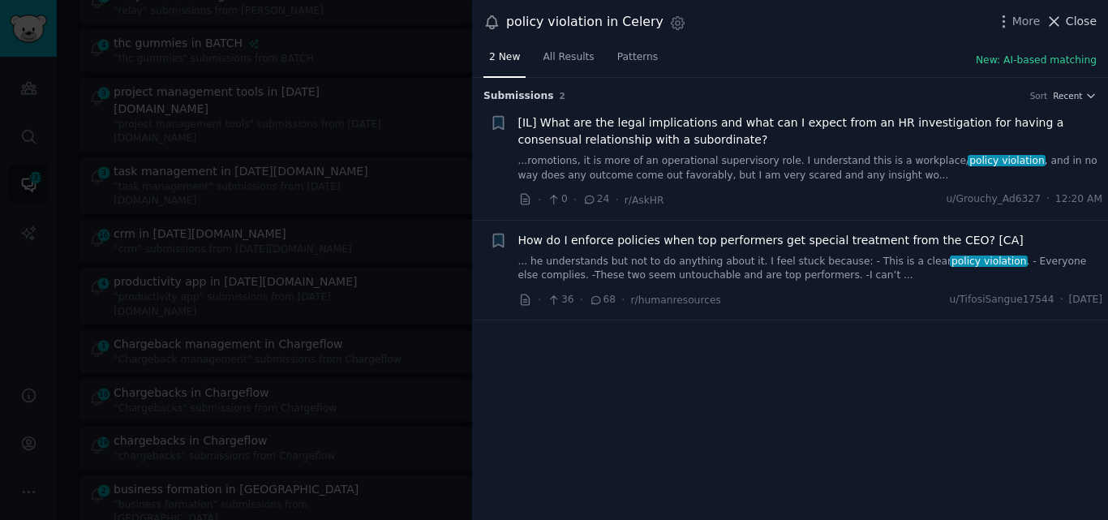
click at [1068, 15] on button "Close" at bounding box center [1070, 21] width 51 height 17
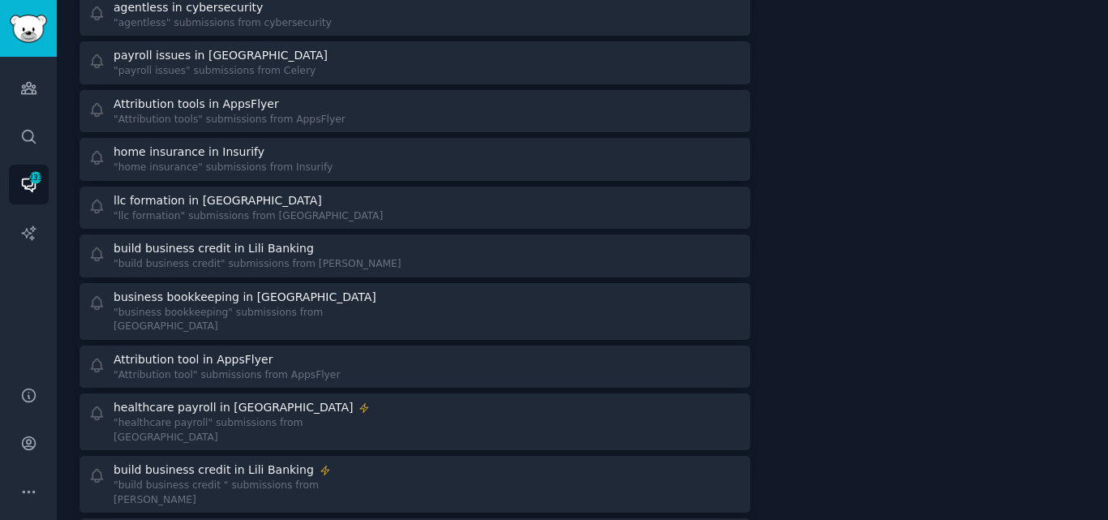
scroll to position [3313, 0]
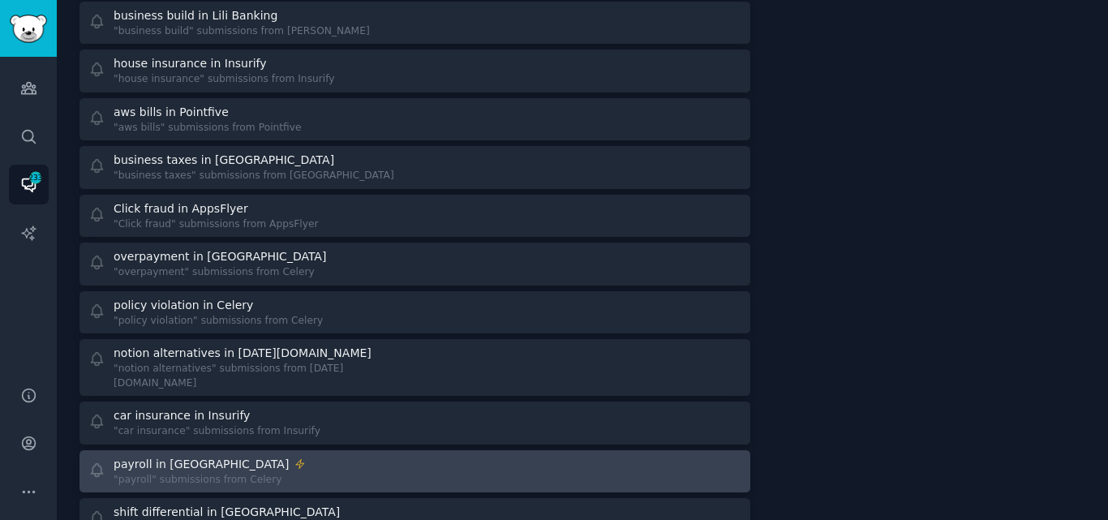
click at [283, 456] on div "payroll in Celery "payroll" submissions from Celery" at bounding box center [245, 472] width 315 height 32
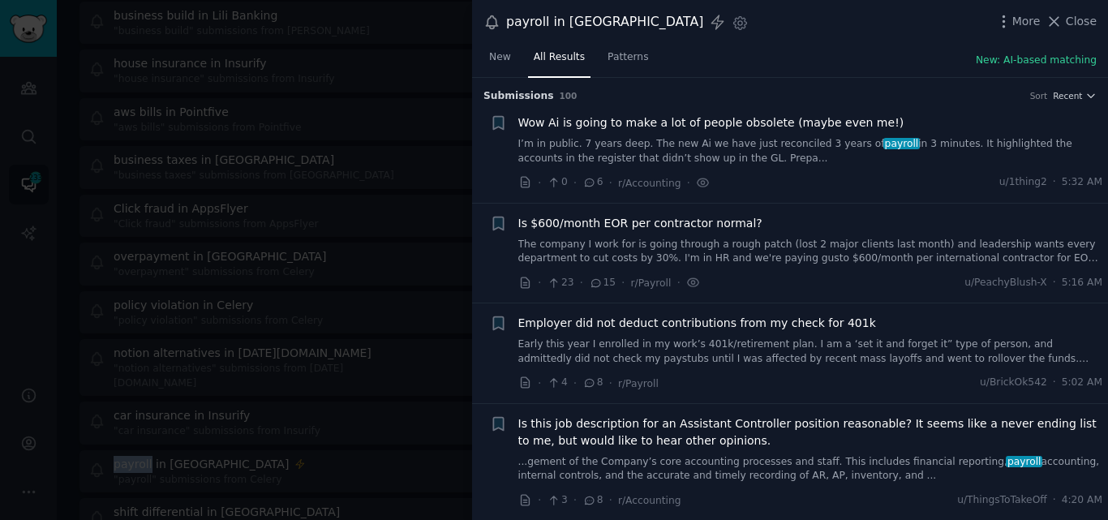
click at [850, 349] on link "Early this year I enrolled in my work’s 401k/retirement plan. I am a ‘set it an…" at bounding box center [810, 351] width 585 height 28
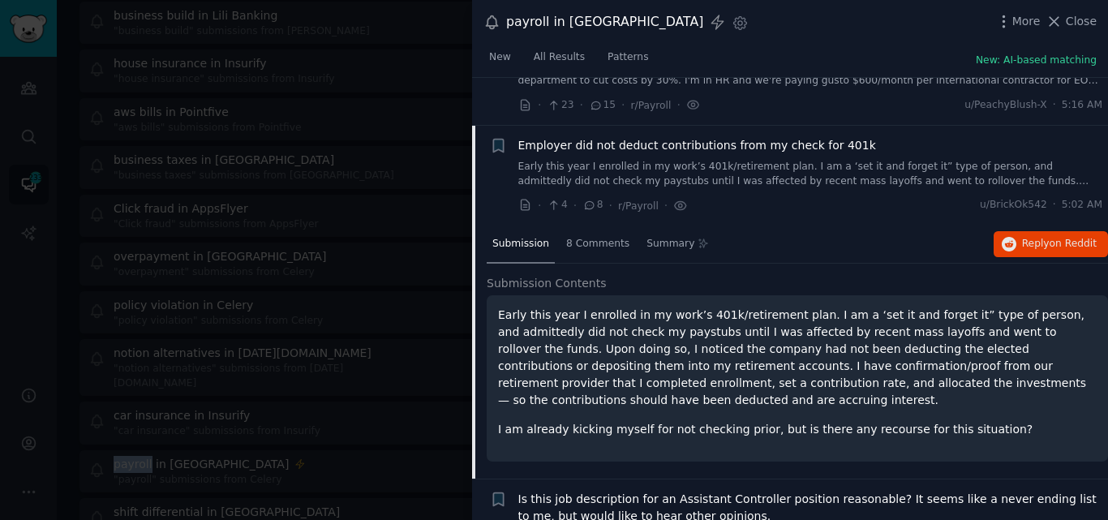
scroll to position [226, 0]
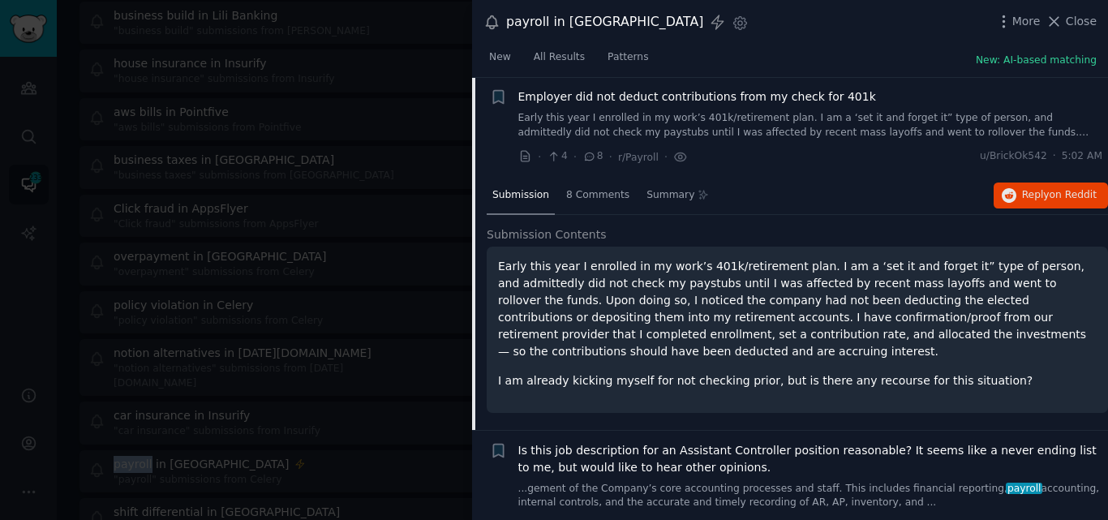
click at [622, 94] on span "Employer did not deduct contributions from my check for 401k" at bounding box center [697, 96] width 358 height 17
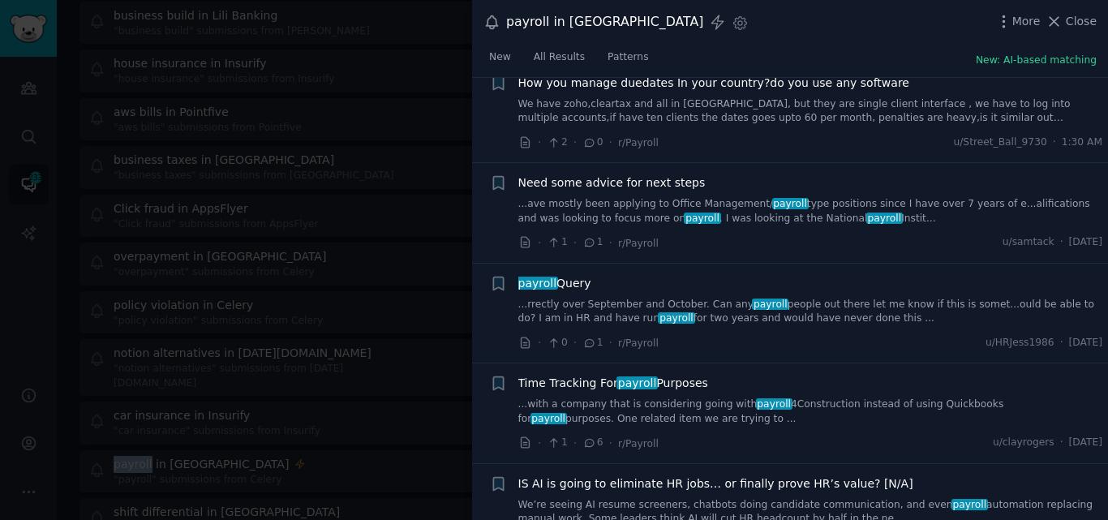
scroll to position [776, 0]
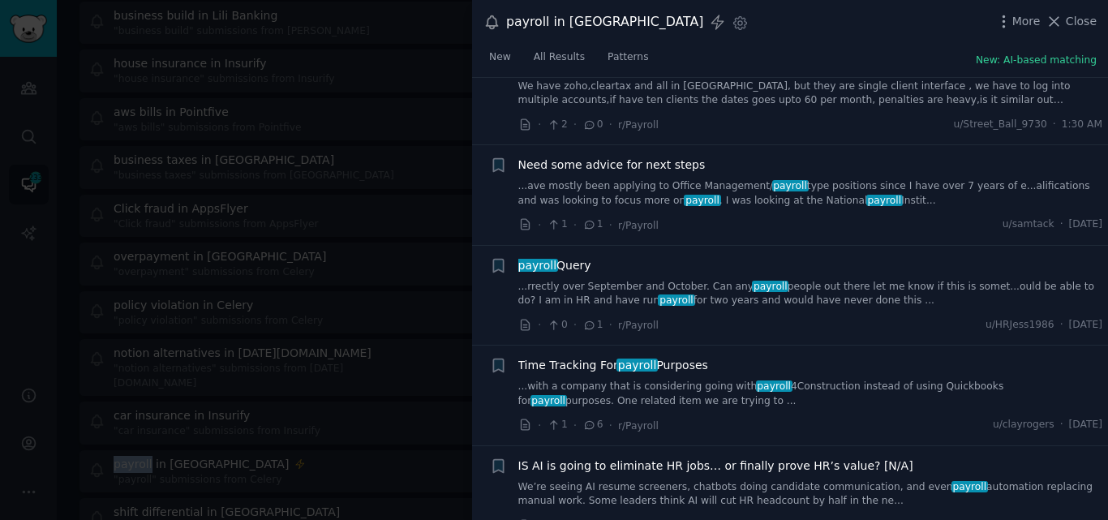
click at [752, 291] on span "payroll" at bounding box center [770, 286] width 36 height 11
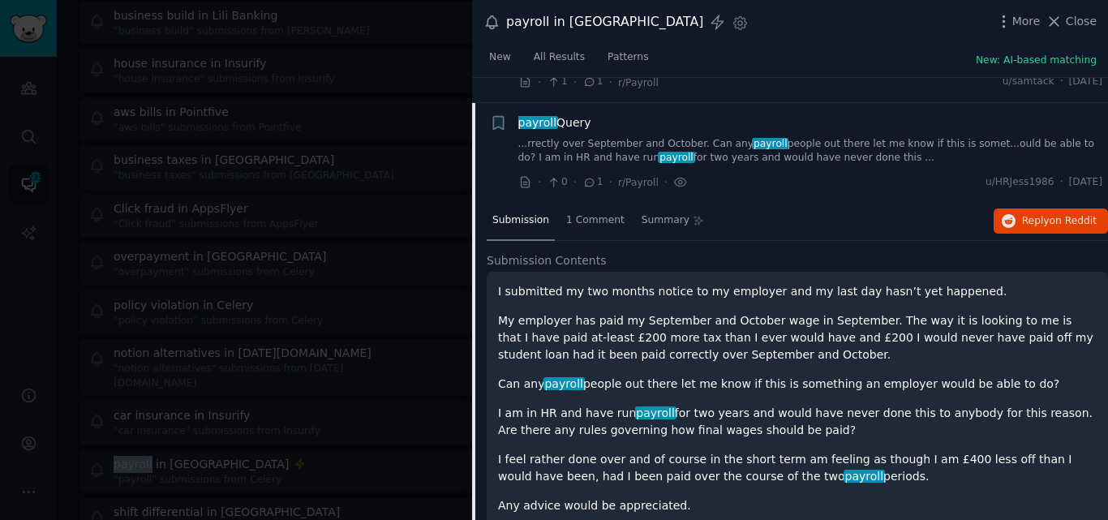
scroll to position [944, 0]
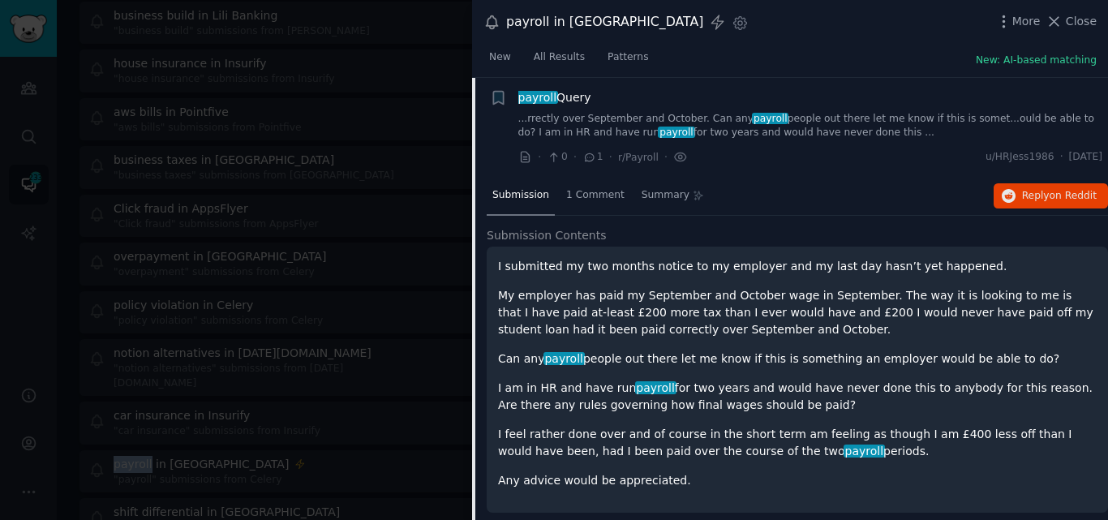
click at [576, 96] on span "payroll Query" at bounding box center [554, 97] width 73 height 17
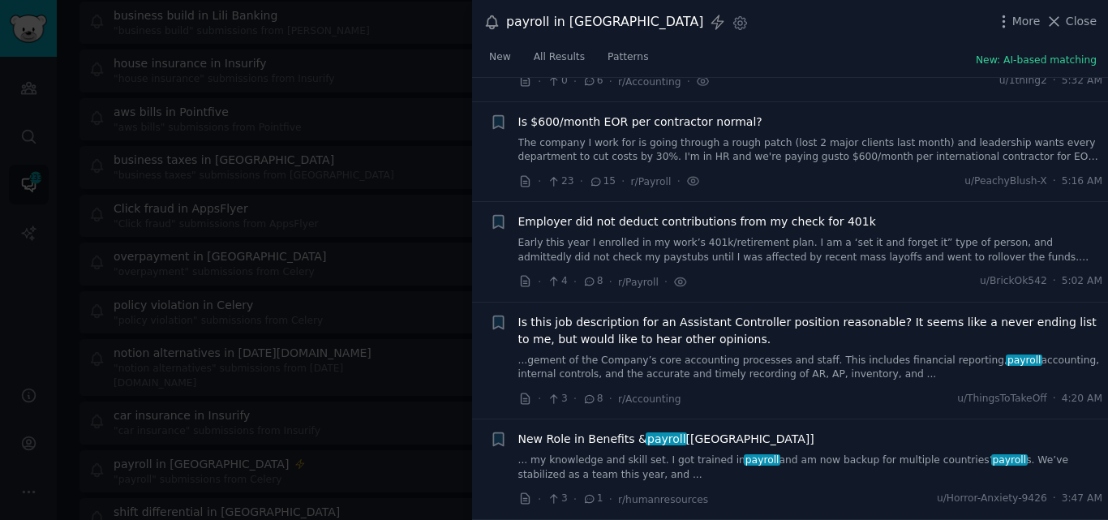
scroll to position [1443, 0]
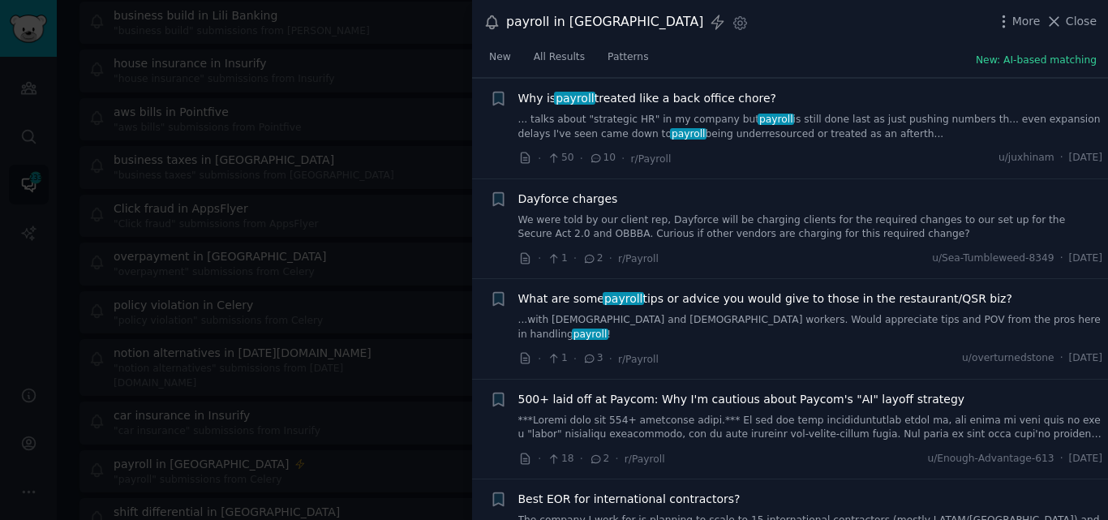
click at [716, 316] on link "...with hourly and part time workers. Would appreciate tips and POV from the pr…" at bounding box center [810, 327] width 585 height 28
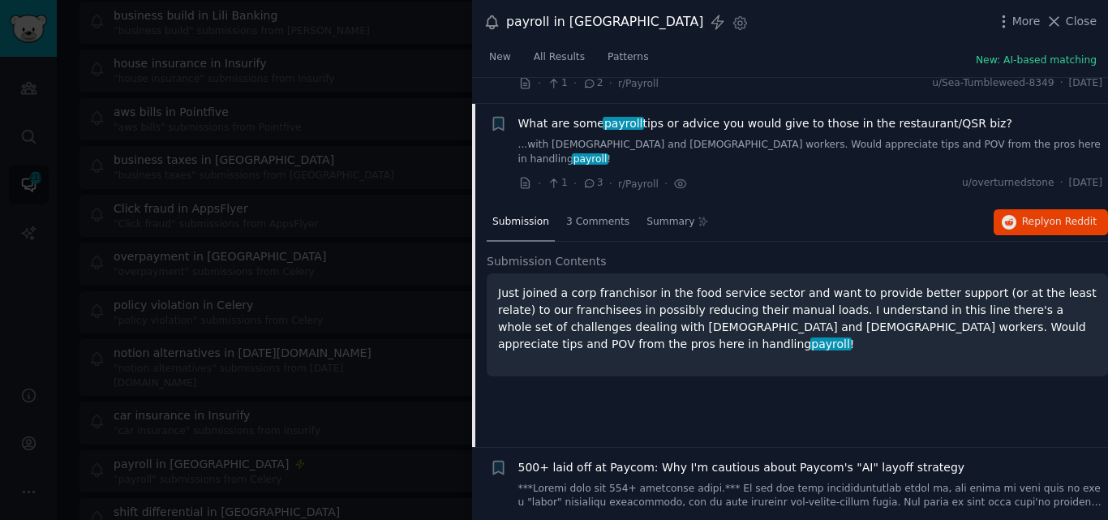
scroll to position [1645, 0]
